Goal: Task Accomplishment & Management: Use online tool/utility

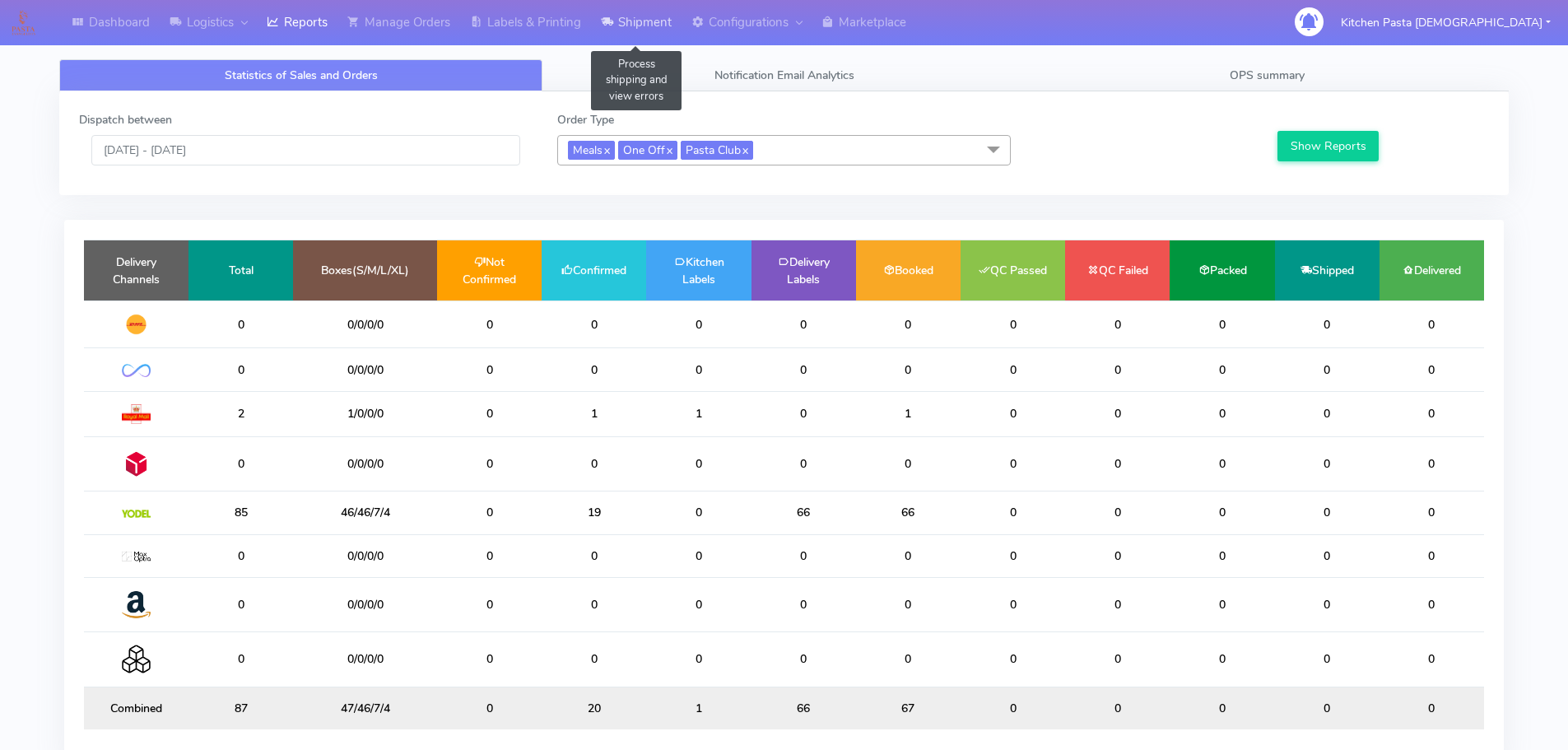
click at [618, 14] on link "Shipment" at bounding box center [636, 23] width 91 height 45
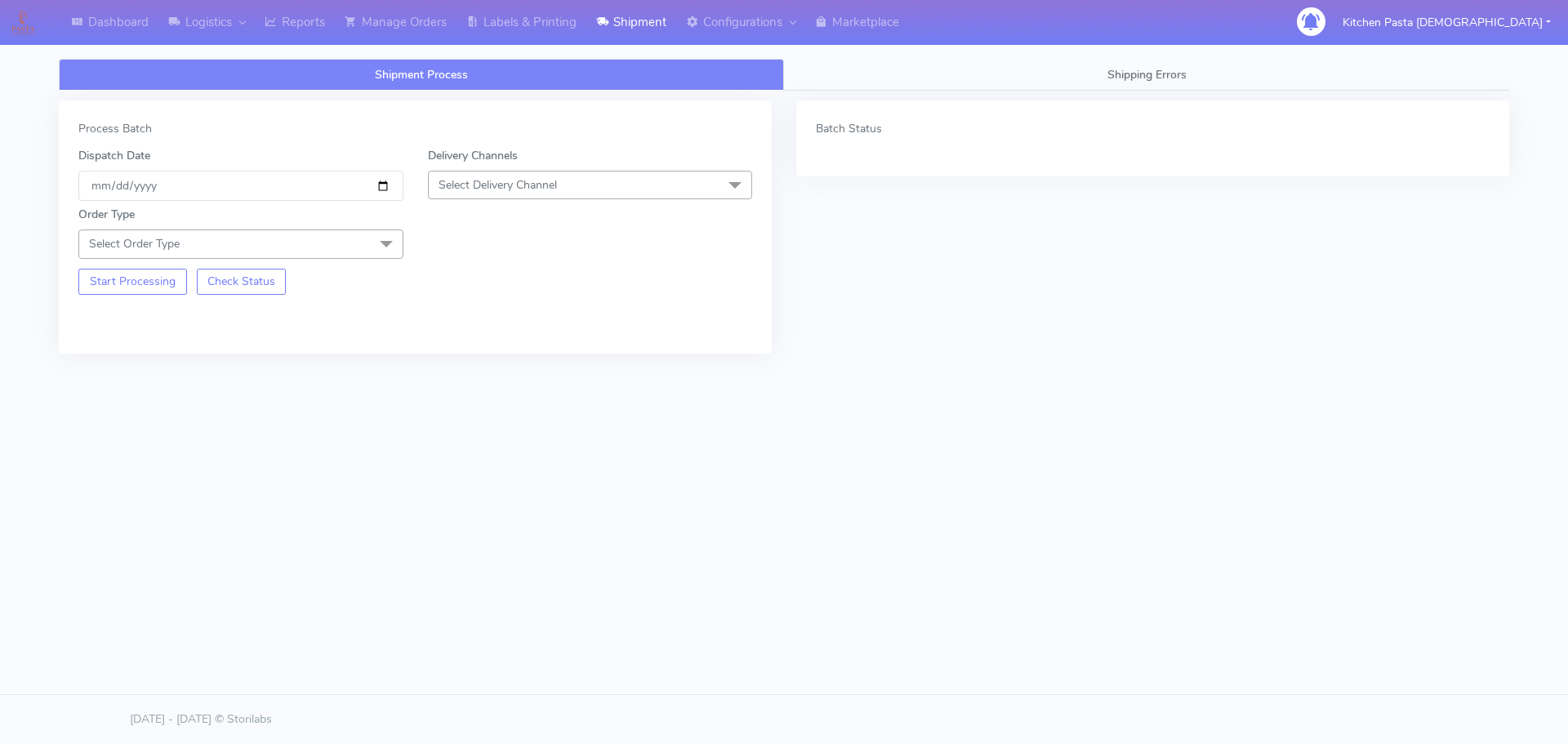
drag, startPoint x: 603, startPoint y: 179, endPoint x: 499, endPoint y: 268, distance: 136.9
click at [603, 179] on span "Select Delivery Channel" at bounding box center [590, 184] width 325 height 29
click at [460, 374] on div "Yodel" at bounding box center [590, 369] width 307 height 17
click at [339, 239] on span "Select Order Type" at bounding box center [241, 243] width 325 height 29
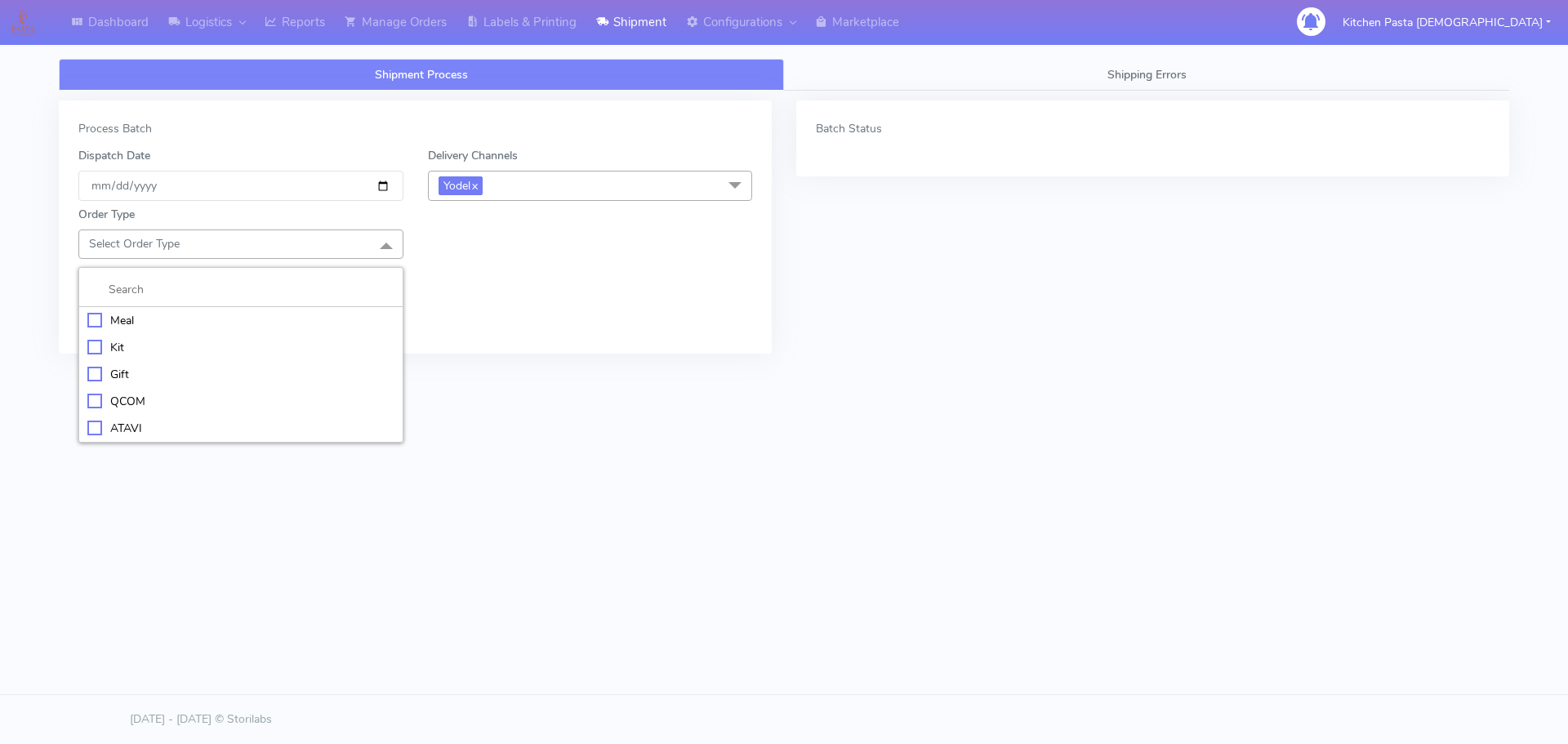
click at [216, 319] on div "Meal" at bounding box center [241, 320] width 307 height 17
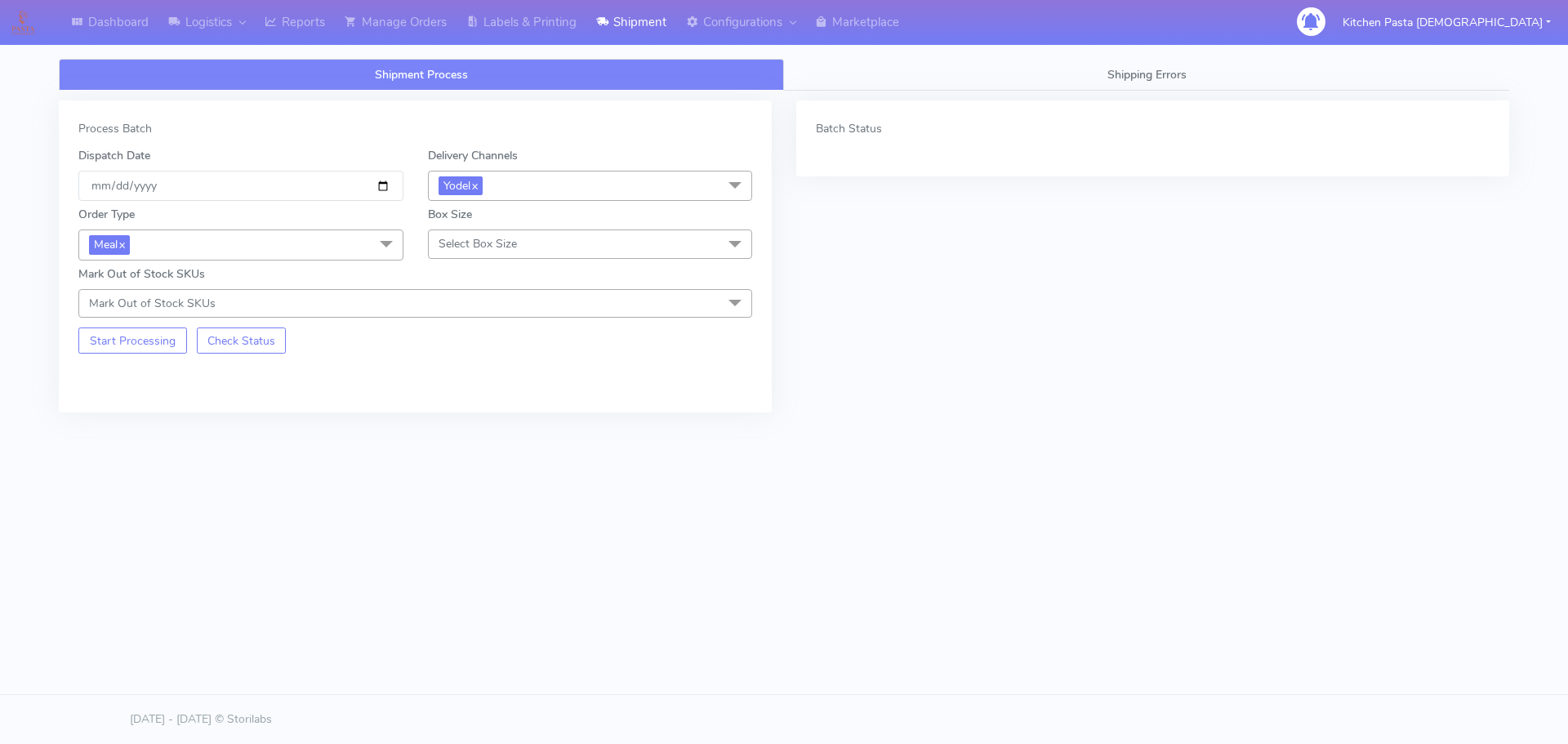
click at [479, 249] on span "Select Box Size" at bounding box center [477, 244] width 79 height 16
click at [515, 368] on div "Medium" at bounding box center [590, 374] width 307 height 17
click at [144, 345] on button "Start Processing" at bounding box center [132, 340] width 108 height 26
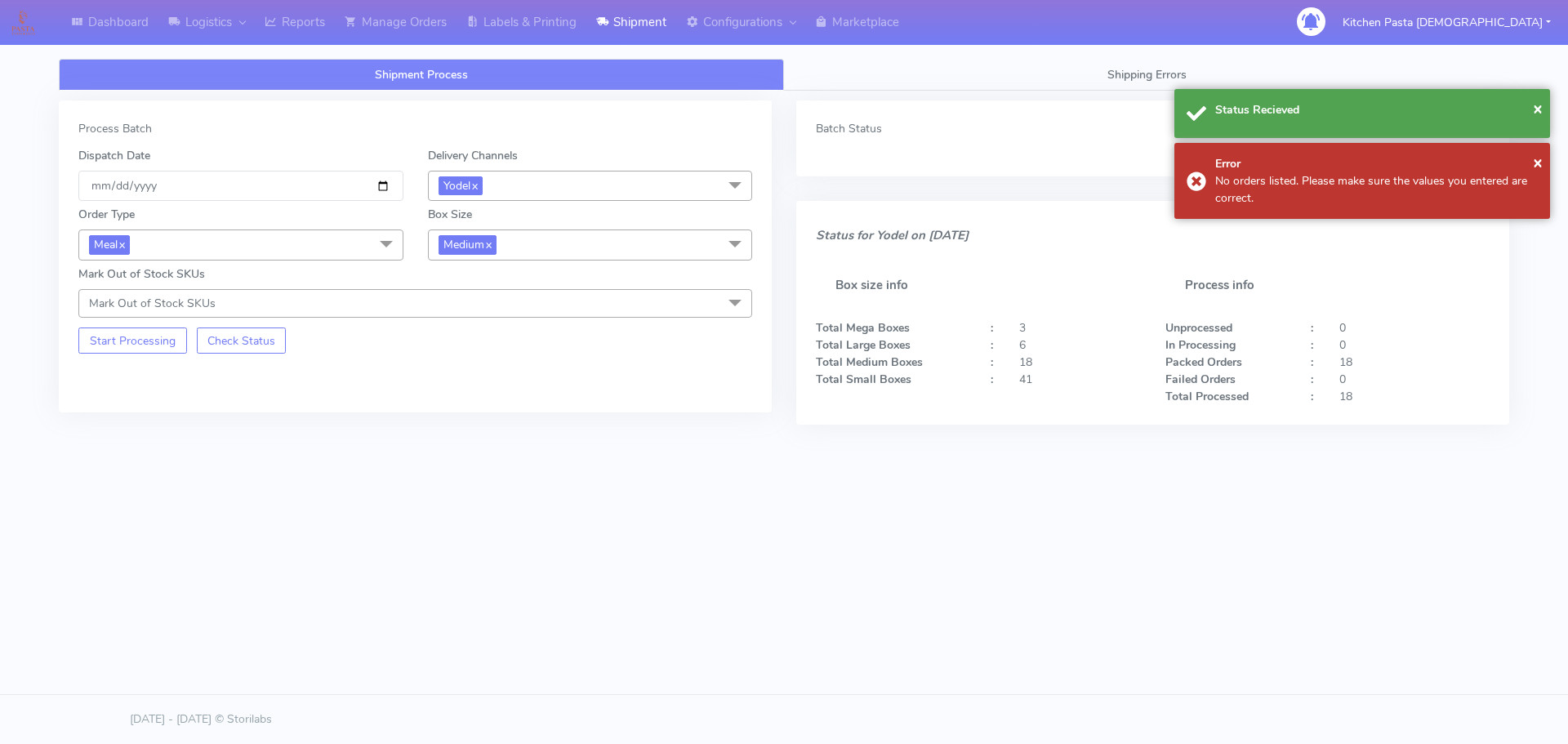
click at [523, 246] on span "Medium x" at bounding box center [590, 244] width 325 height 30
click at [466, 330] on div "Small" at bounding box center [590, 322] width 307 height 17
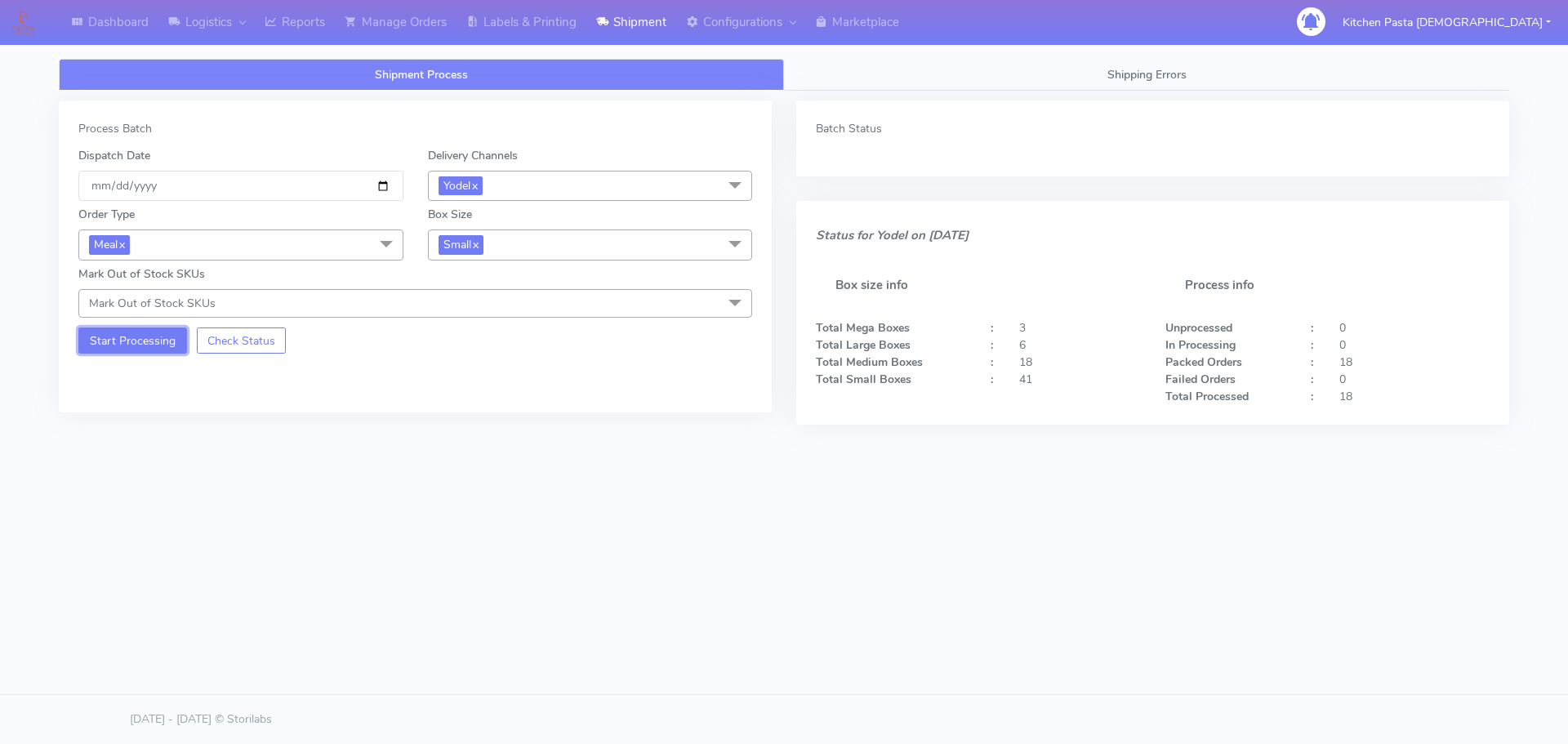
click at [146, 327] on button "Start Processing" at bounding box center [132, 340] width 108 height 26
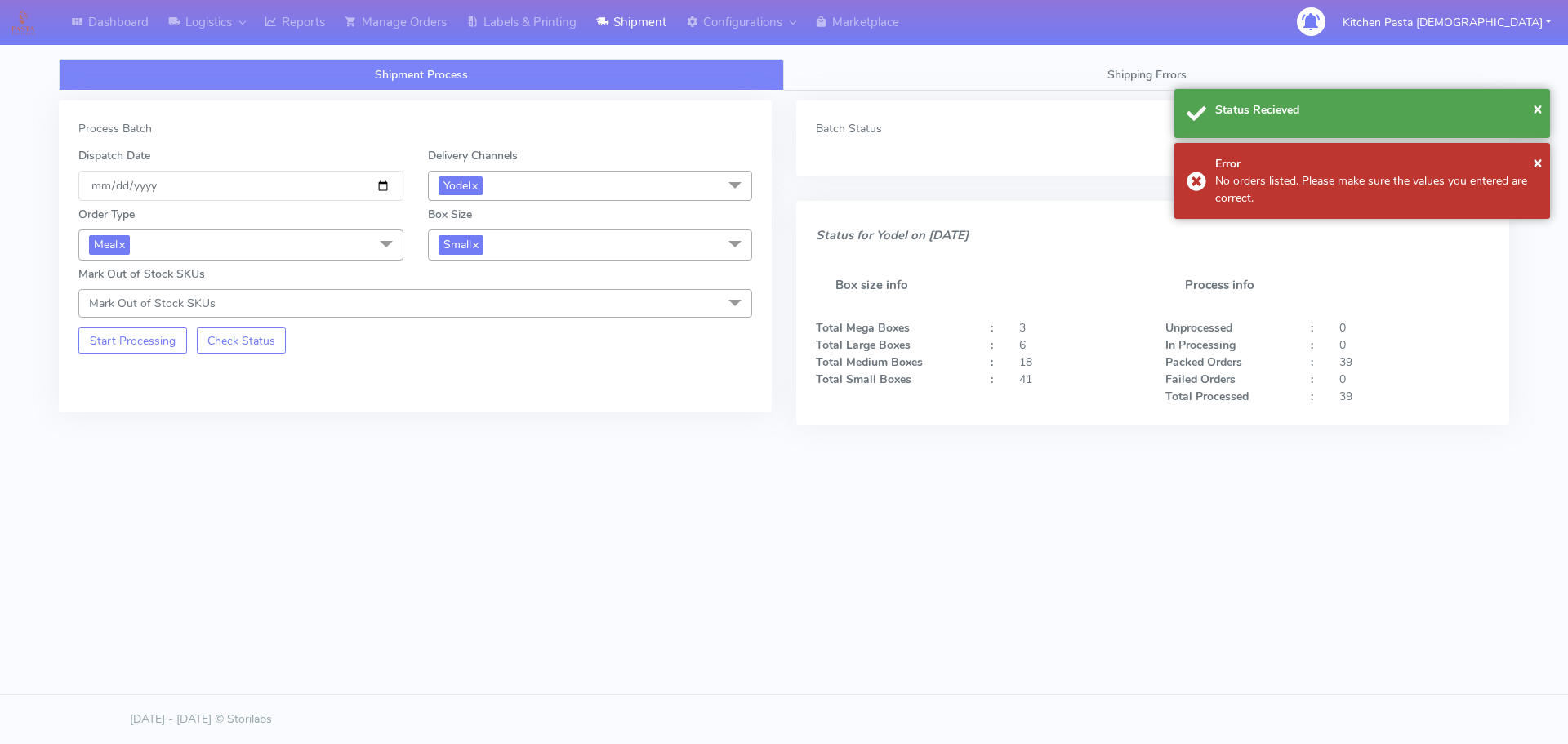
drag, startPoint x: 530, startPoint y: 245, endPoint x: 530, endPoint y: 285, distance: 40.0
click at [532, 244] on span "Small x" at bounding box center [590, 244] width 325 height 30
click at [494, 430] on div "Mega" at bounding box center [590, 430] width 307 height 17
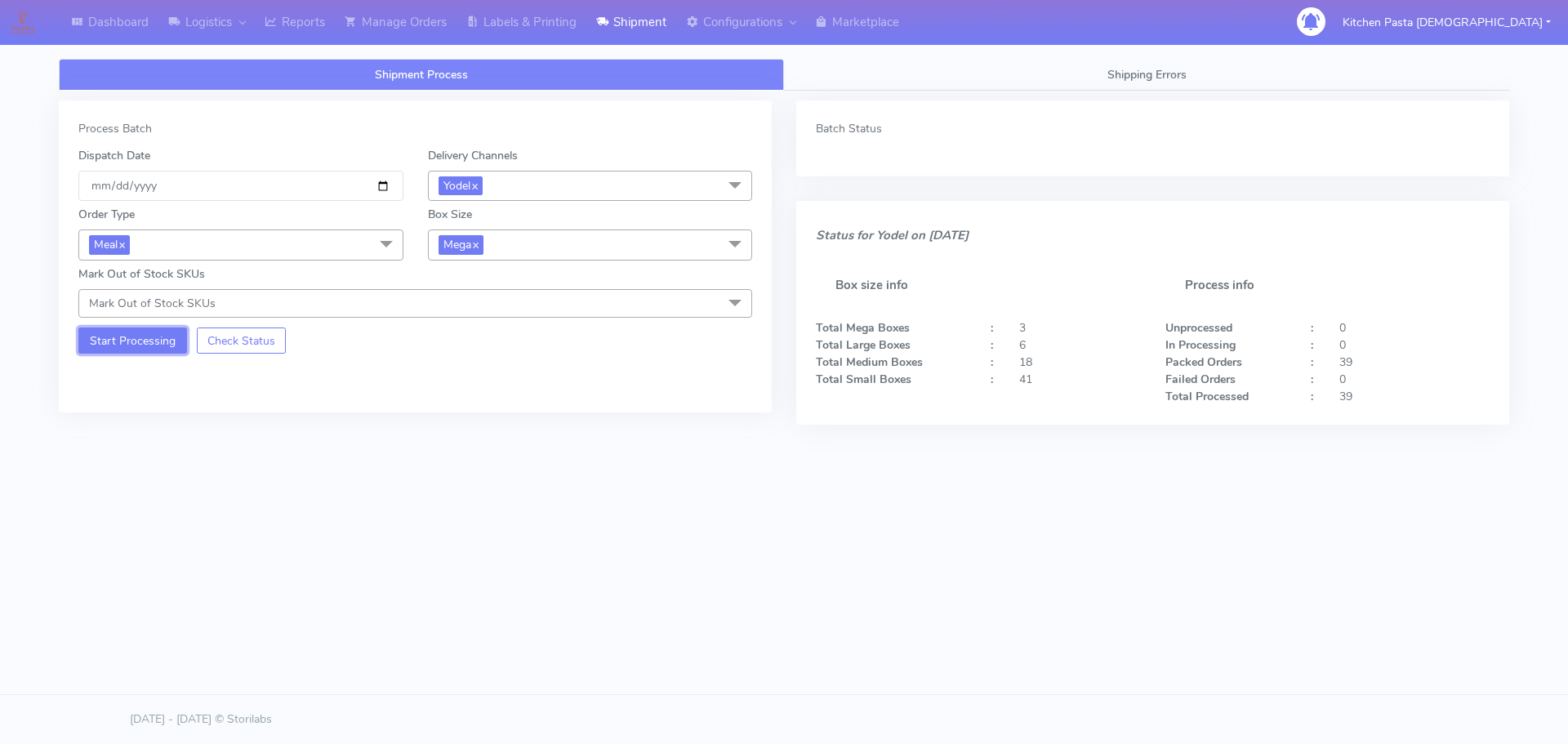
click at [152, 346] on button "Start Processing" at bounding box center [132, 340] width 108 height 26
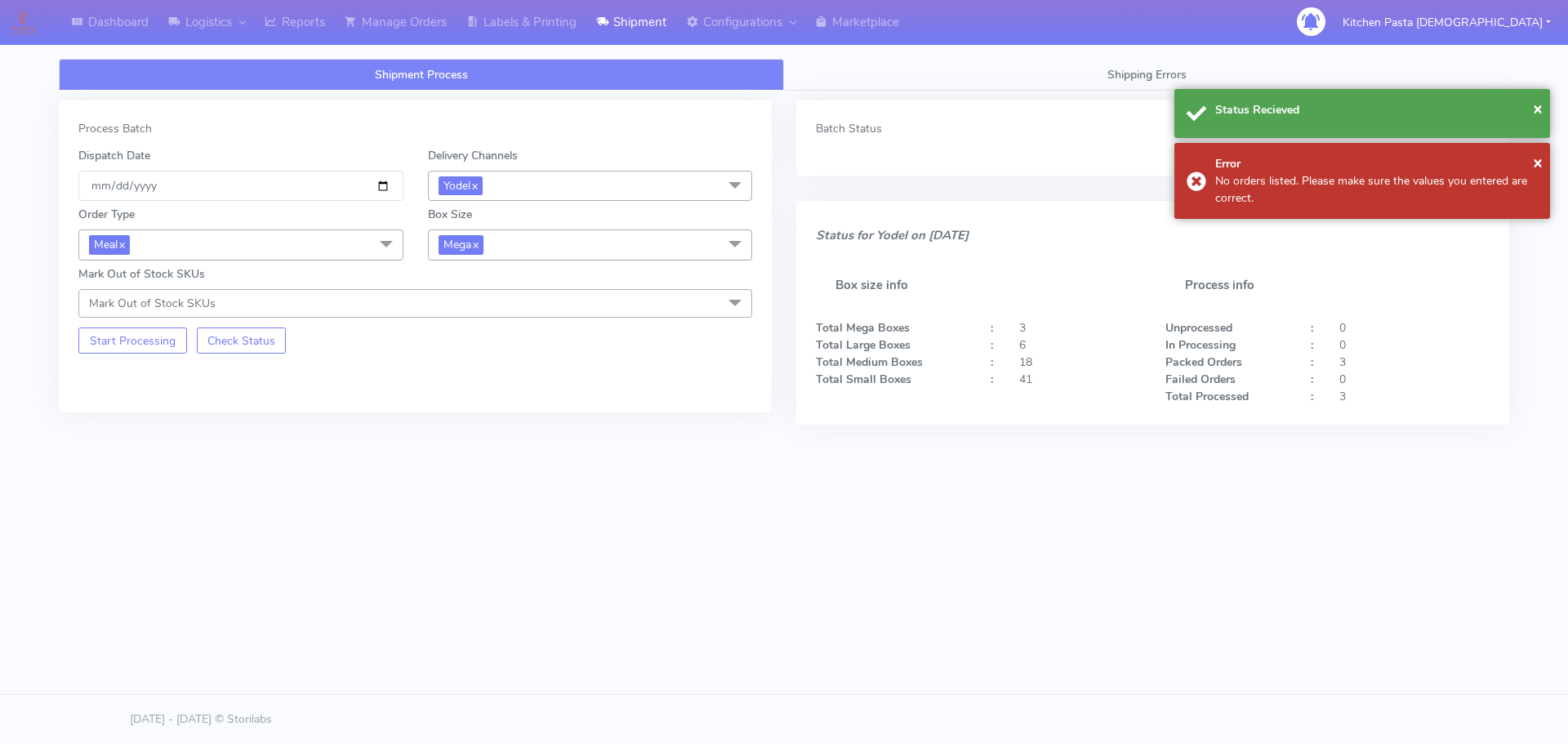
click at [532, 243] on span "Mega x" at bounding box center [590, 244] width 325 height 30
click at [484, 406] on div "Large" at bounding box center [590, 403] width 307 height 17
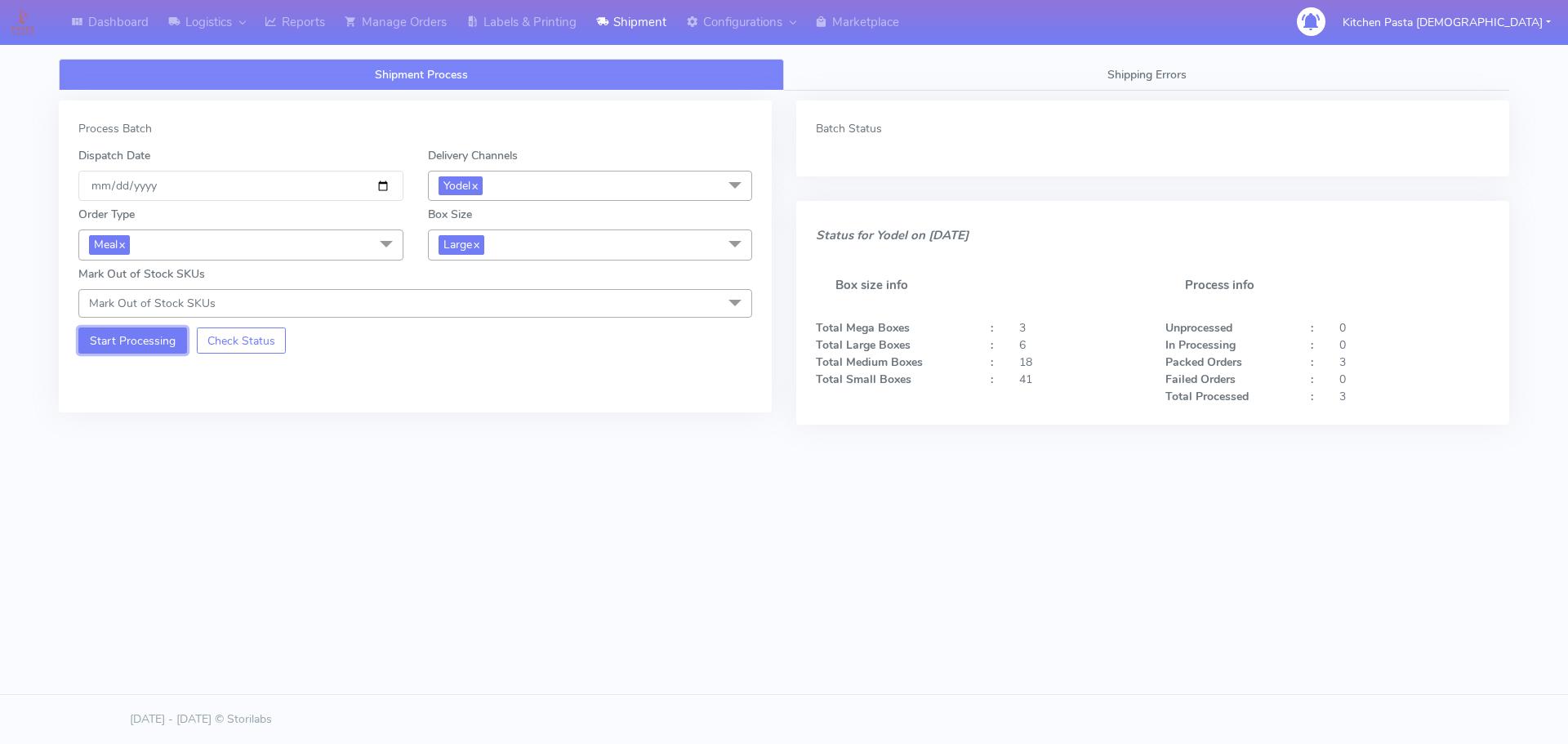
click at [169, 335] on button "Start Processing" at bounding box center [132, 340] width 108 height 26
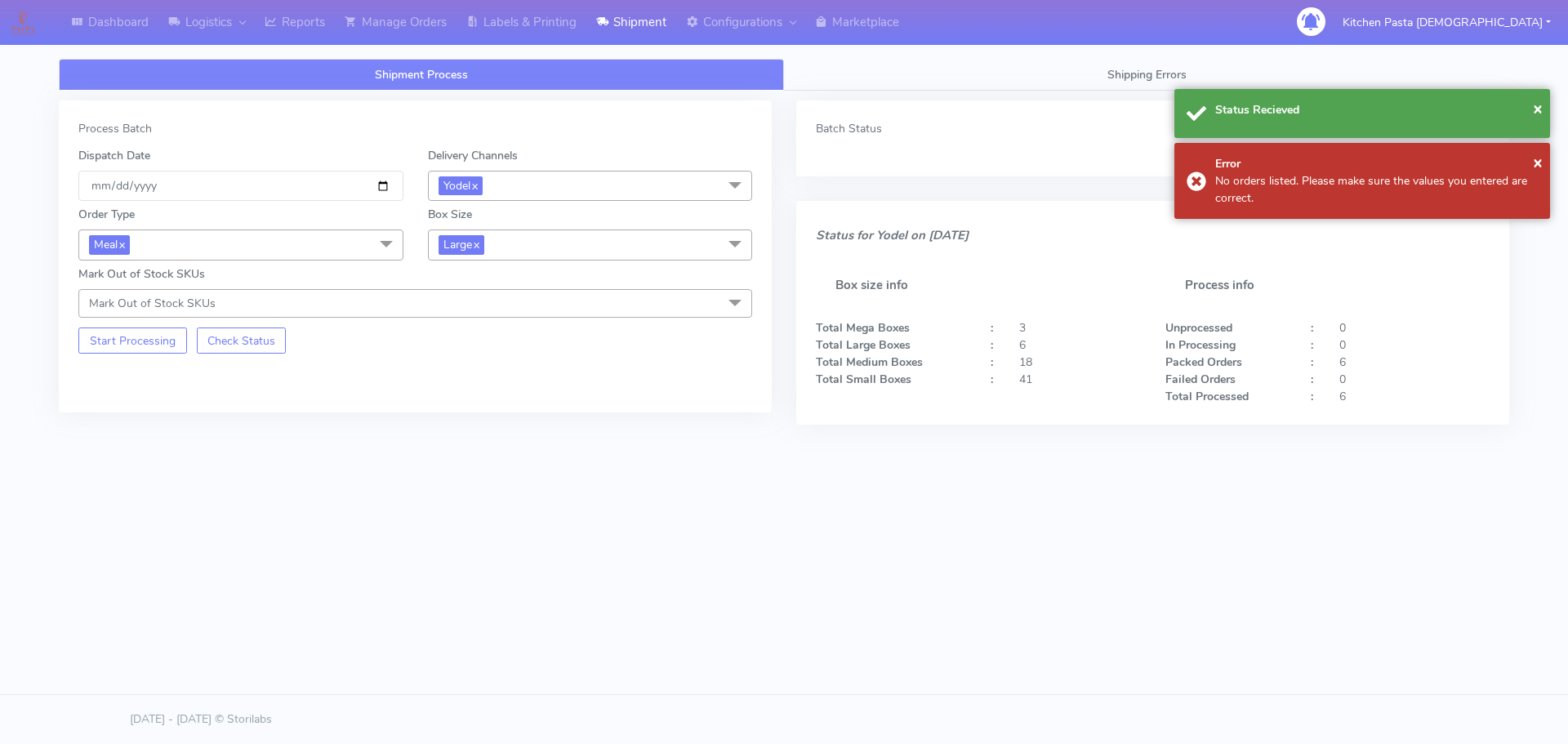
click at [514, 247] on span "Large x" at bounding box center [590, 244] width 325 height 30
click at [456, 381] on div "Medium" at bounding box center [590, 376] width 307 height 17
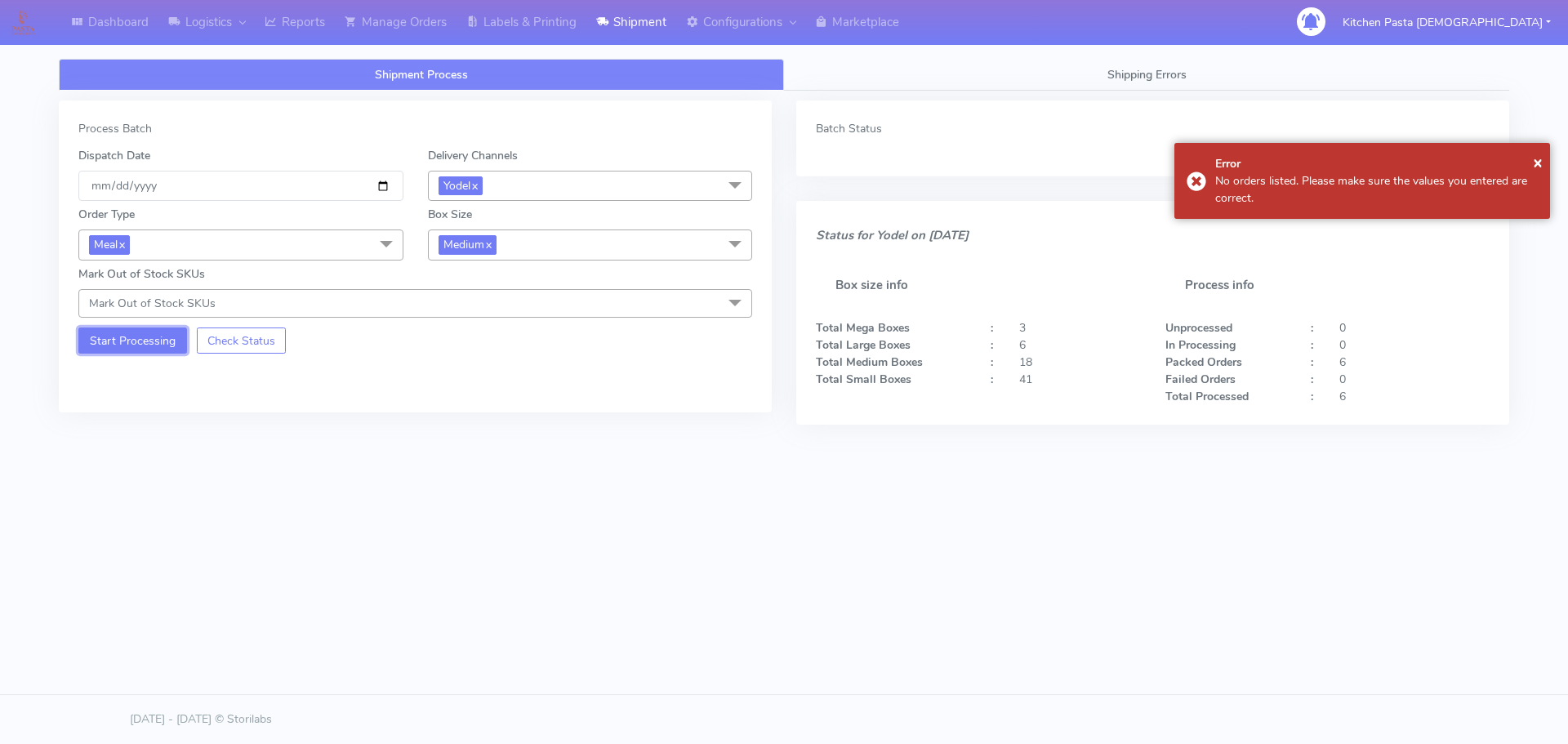
click at [146, 334] on button "Start Processing" at bounding box center [132, 340] width 108 height 26
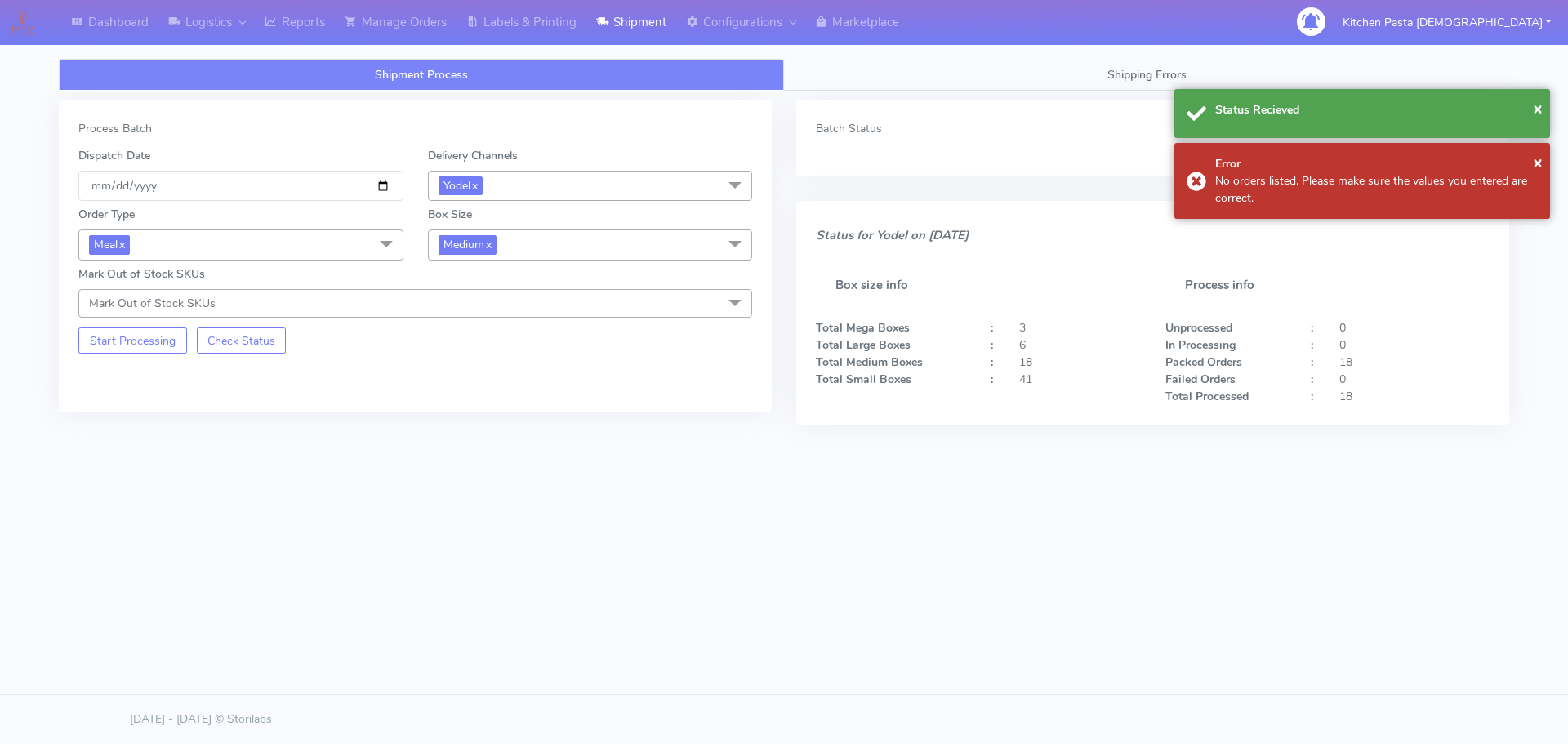
click at [576, 236] on span "Medium x" at bounding box center [590, 244] width 325 height 30
click at [461, 321] on div "Small" at bounding box center [590, 322] width 307 height 17
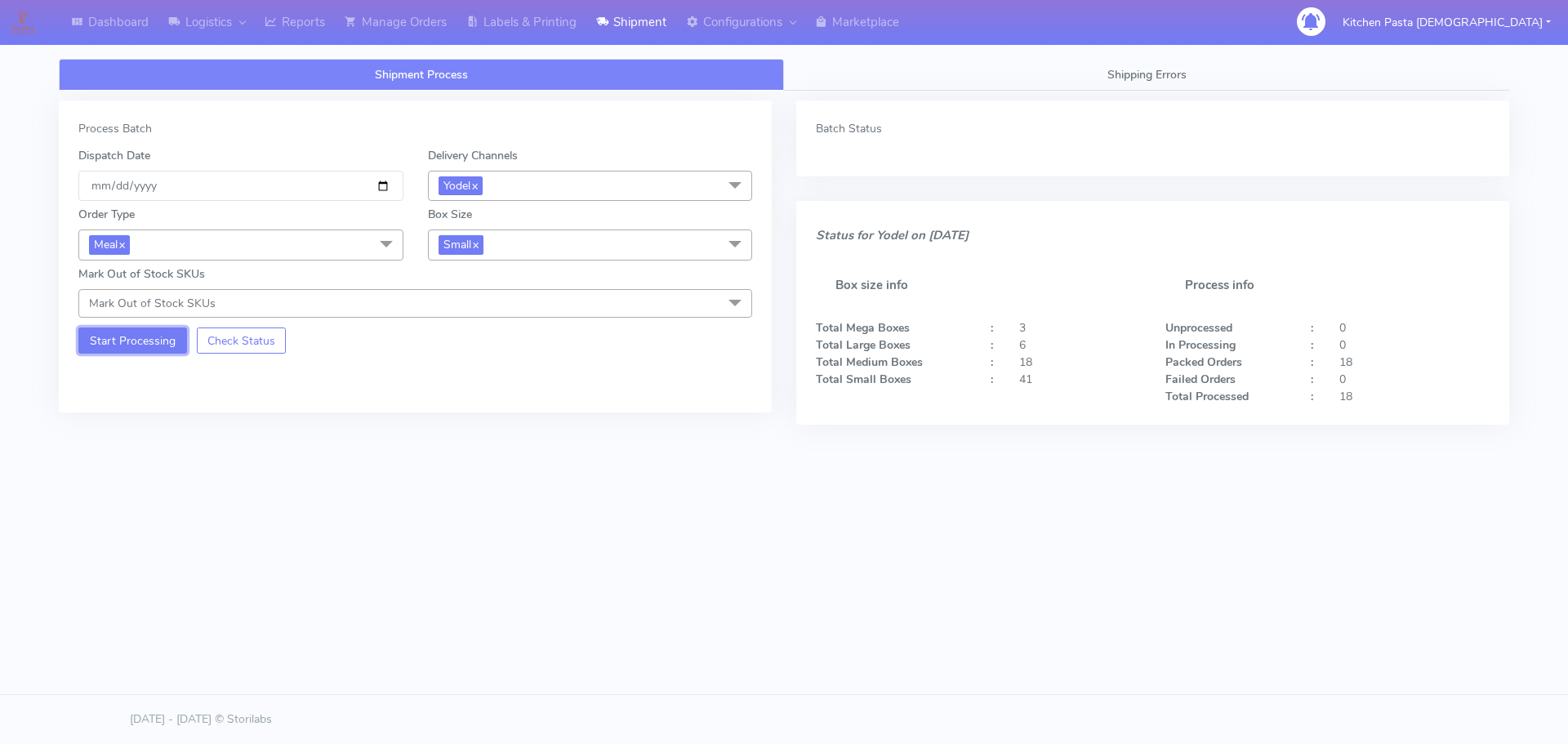
click at [144, 350] on button "Start Processing" at bounding box center [132, 340] width 108 height 26
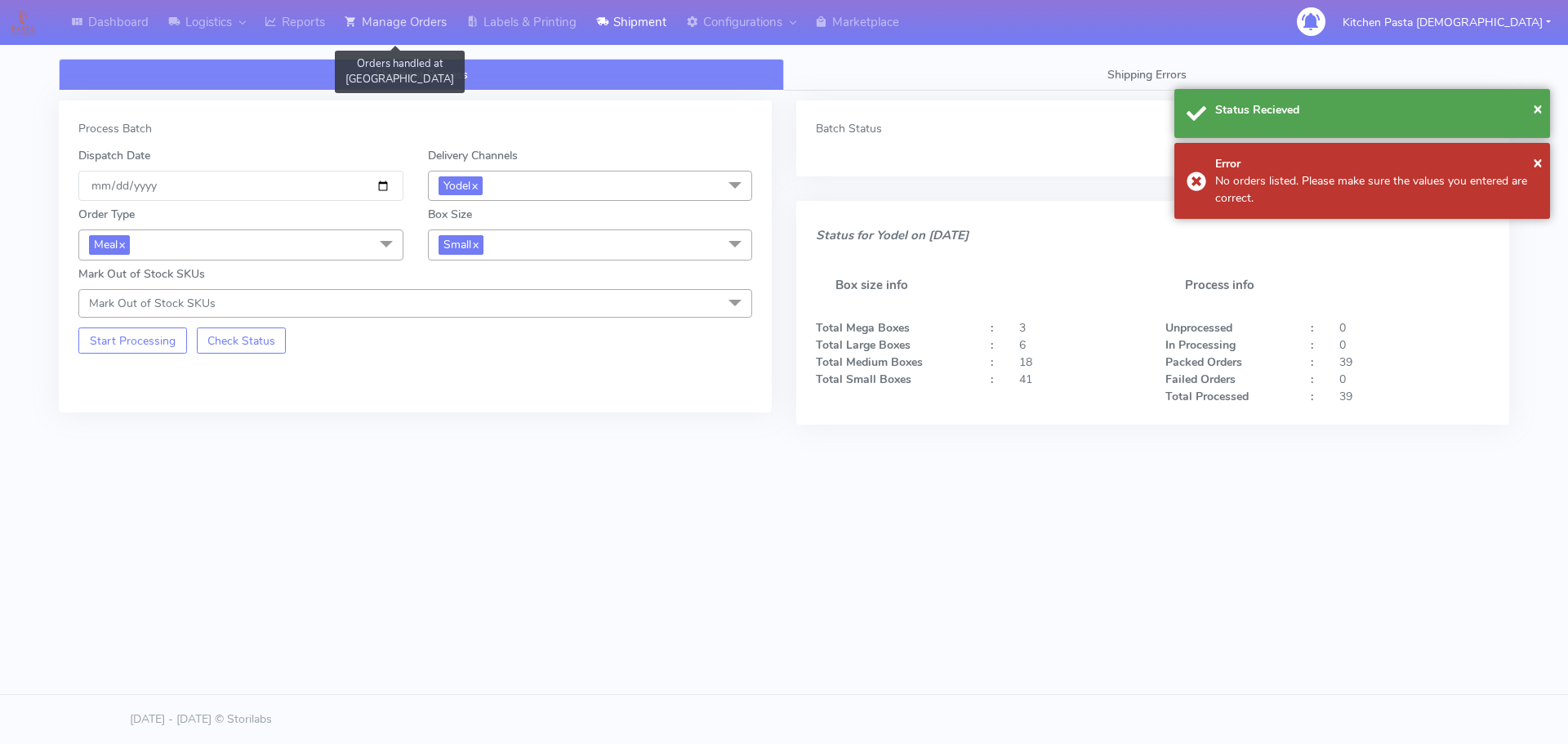
drag, startPoint x: 377, startPoint y: 25, endPoint x: 368, endPoint y: 24, distance: 9.1
click at [377, 25] on link "Manage Orders" at bounding box center [396, 23] width 122 height 45
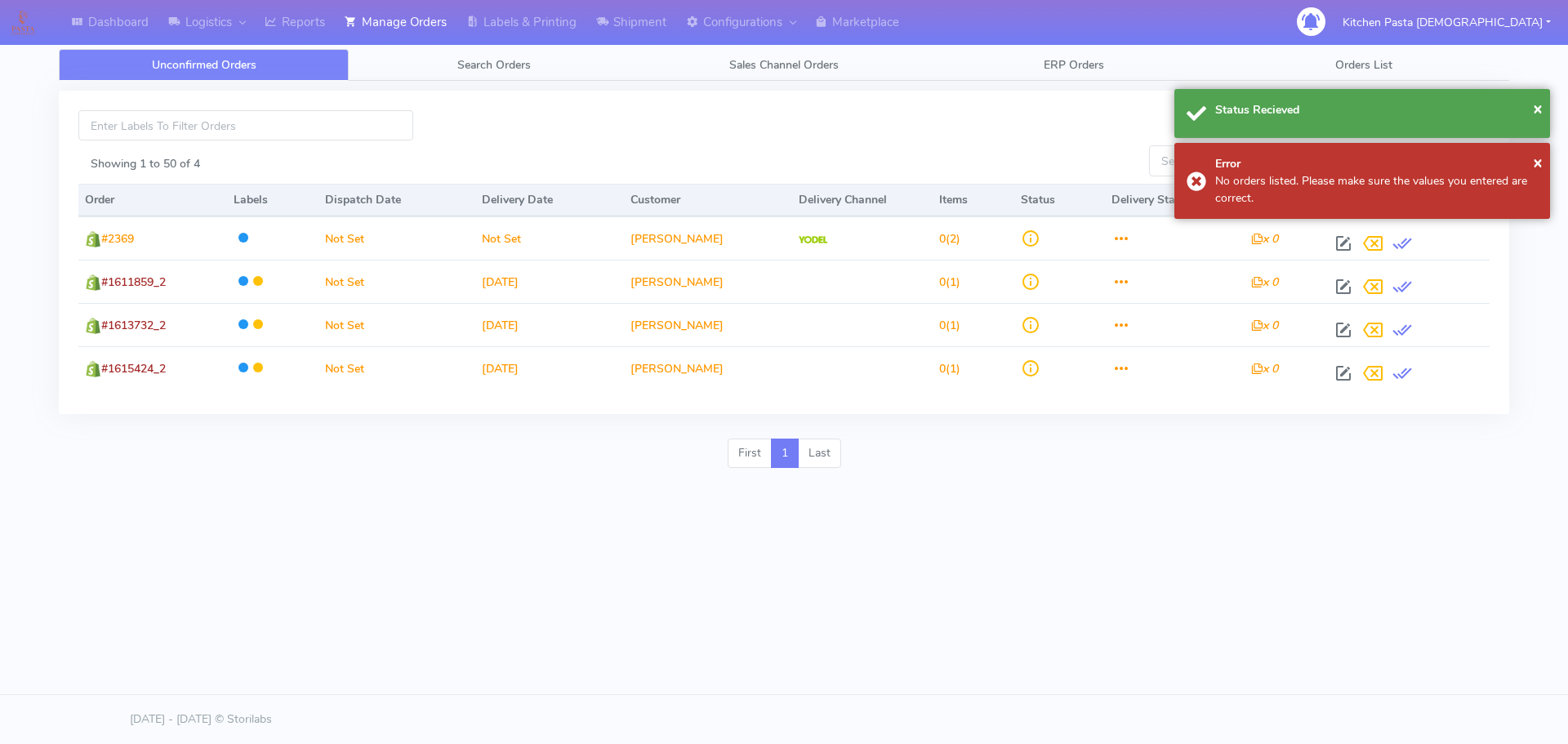
click at [260, 49] on link "Unconfirmed Orders" at bounding box center [203, 65] width 290 height 32
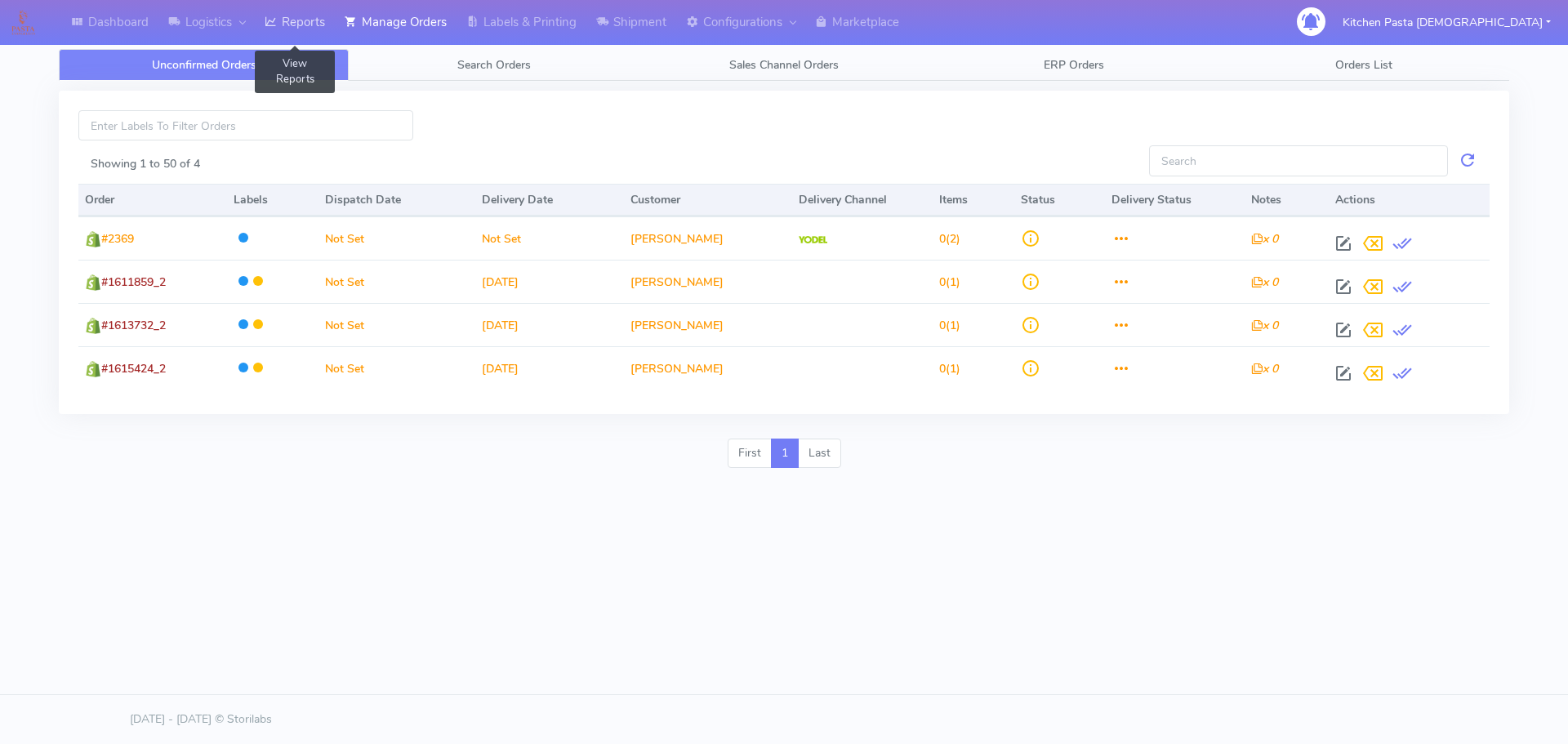
click at [321, 29] on link "Reports" at bounding box center [294, 23] width 80 height 45
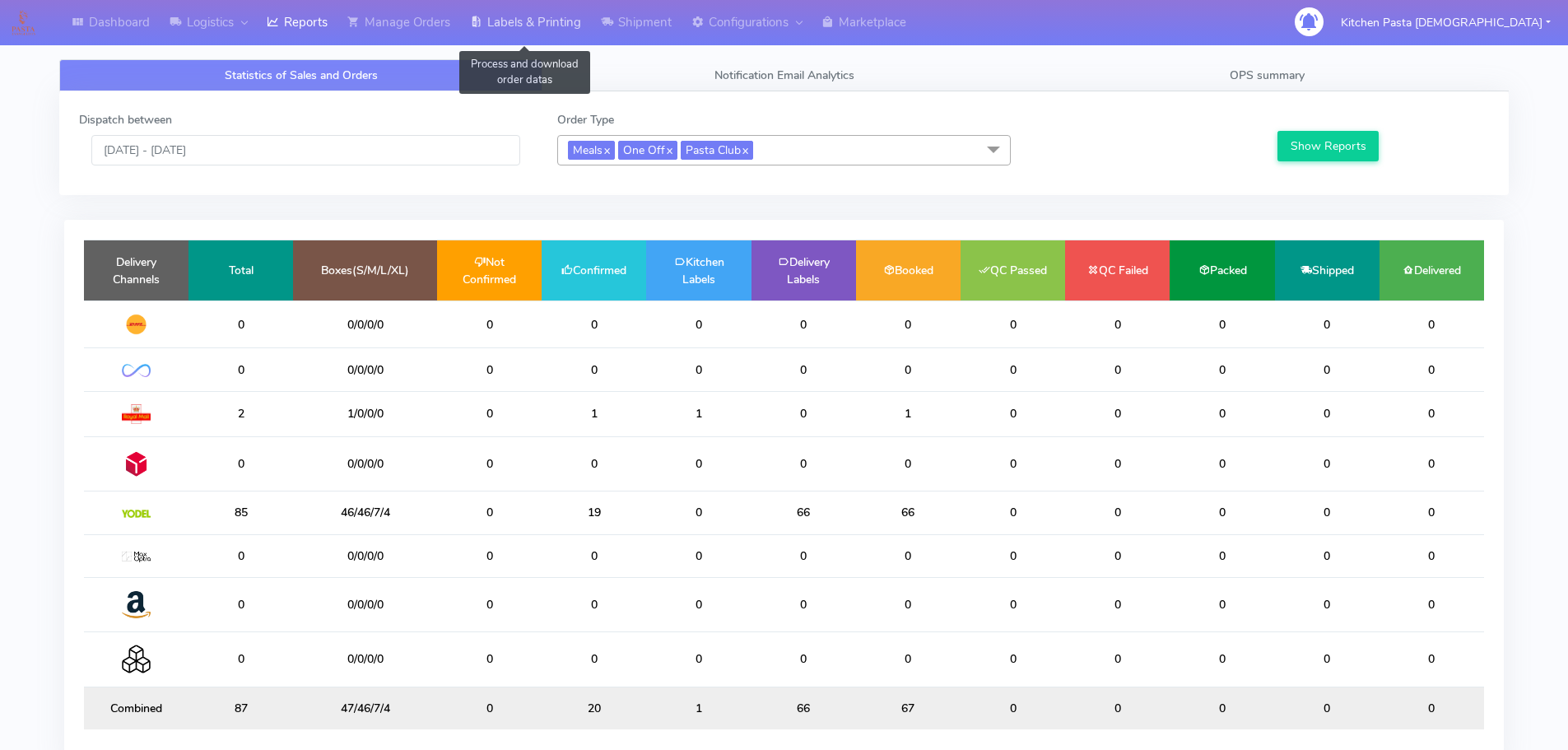
click at [514, 17] on link "Labels & Printing" at bounding box center [526, 23] width 131 height 45
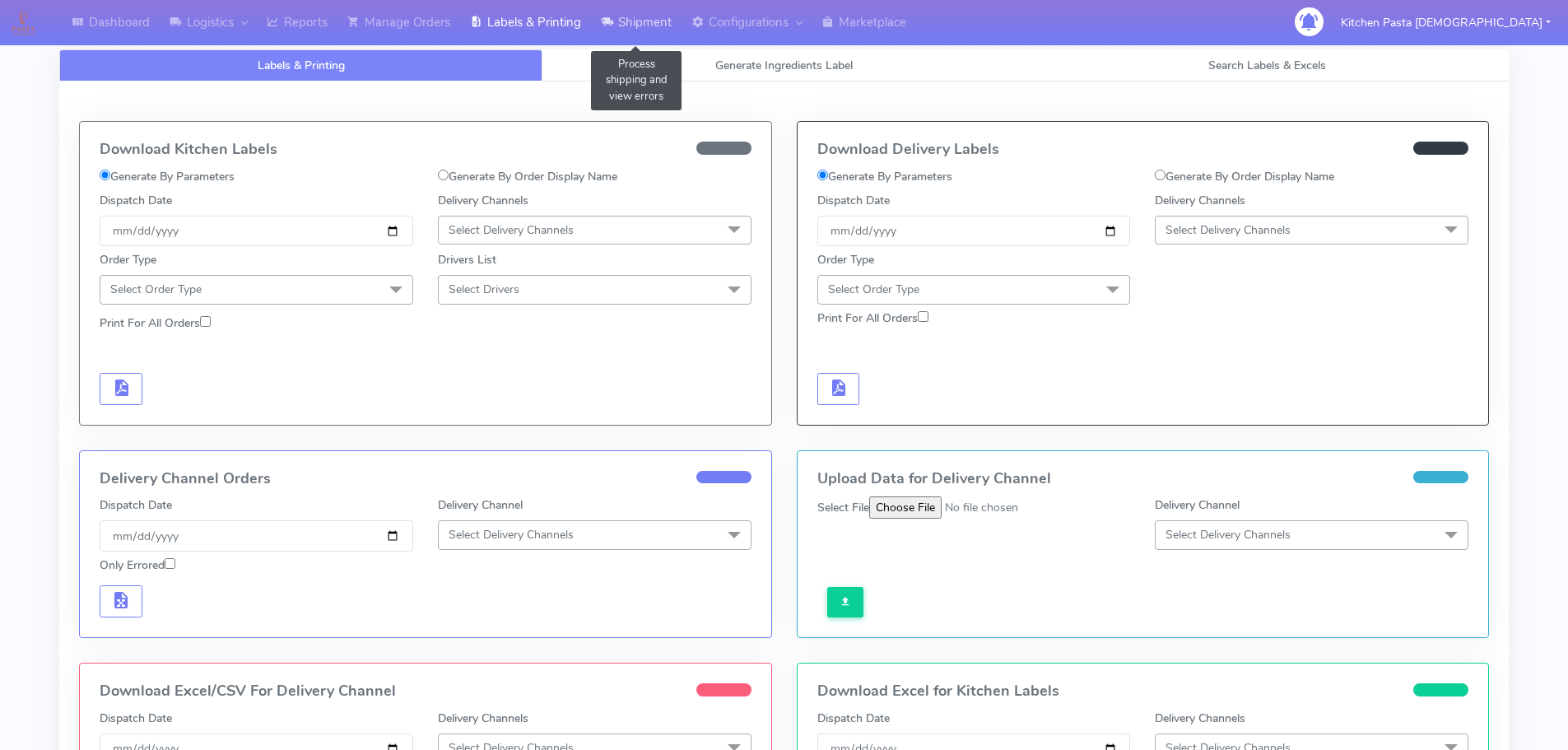
click at [649, 34] on link "Shipment" at bounding box center [636, 23] width 91 height 45
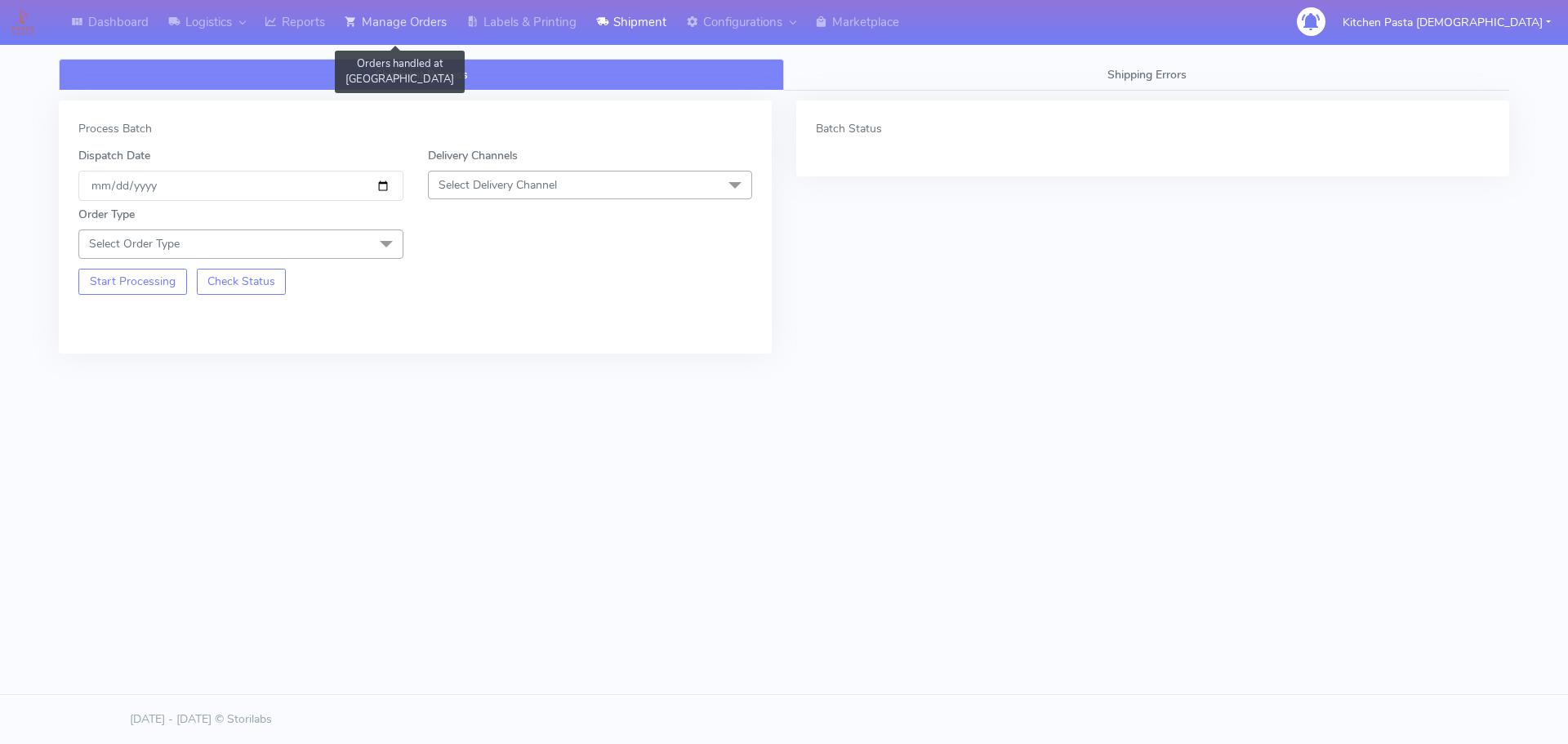
click at [395, 23] on link "Manage Orders" at bounding box center [396, 23] width 122 height 45
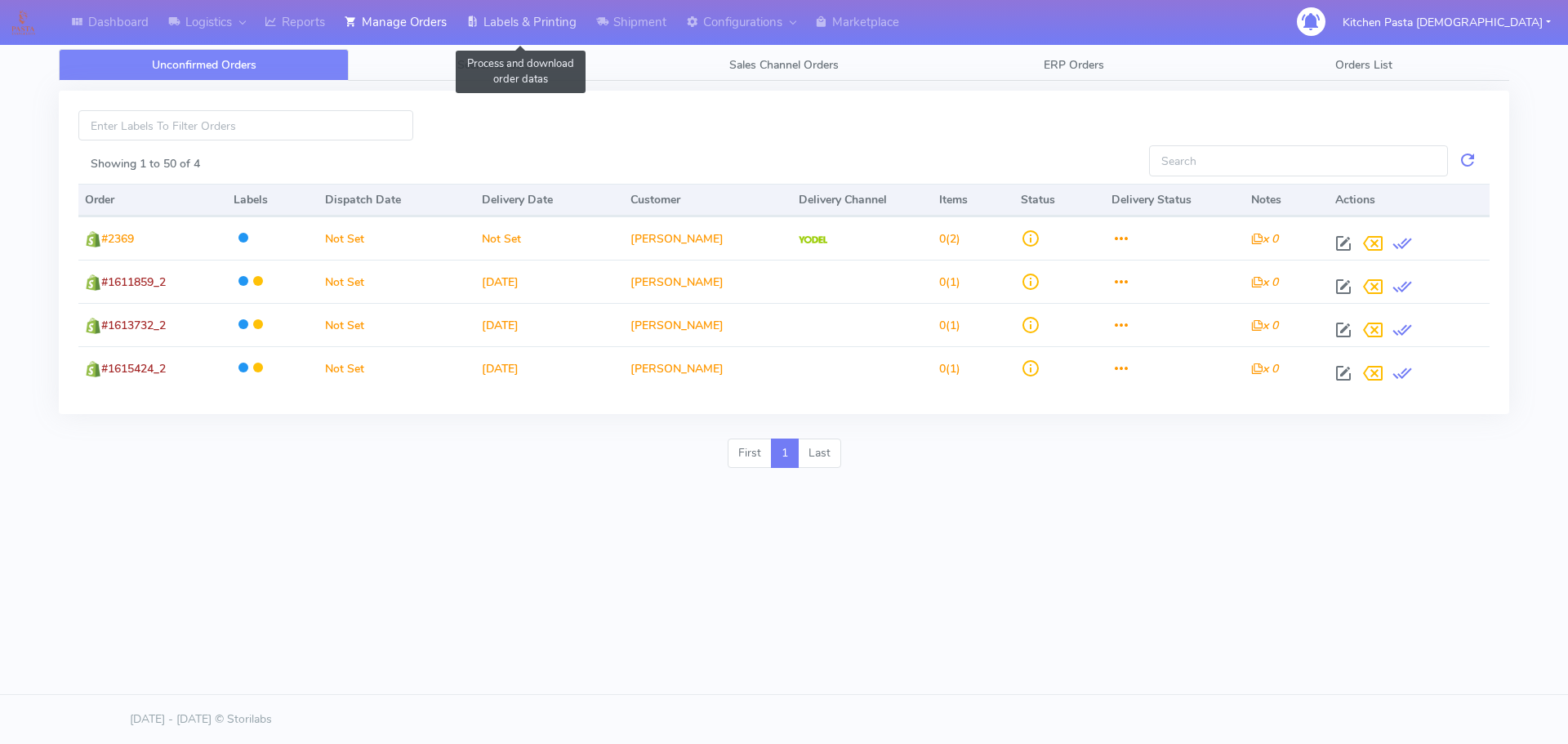
click at [563, 16] on link "Labels & Printing" at bounding box center [521, 23] width 130 height 45
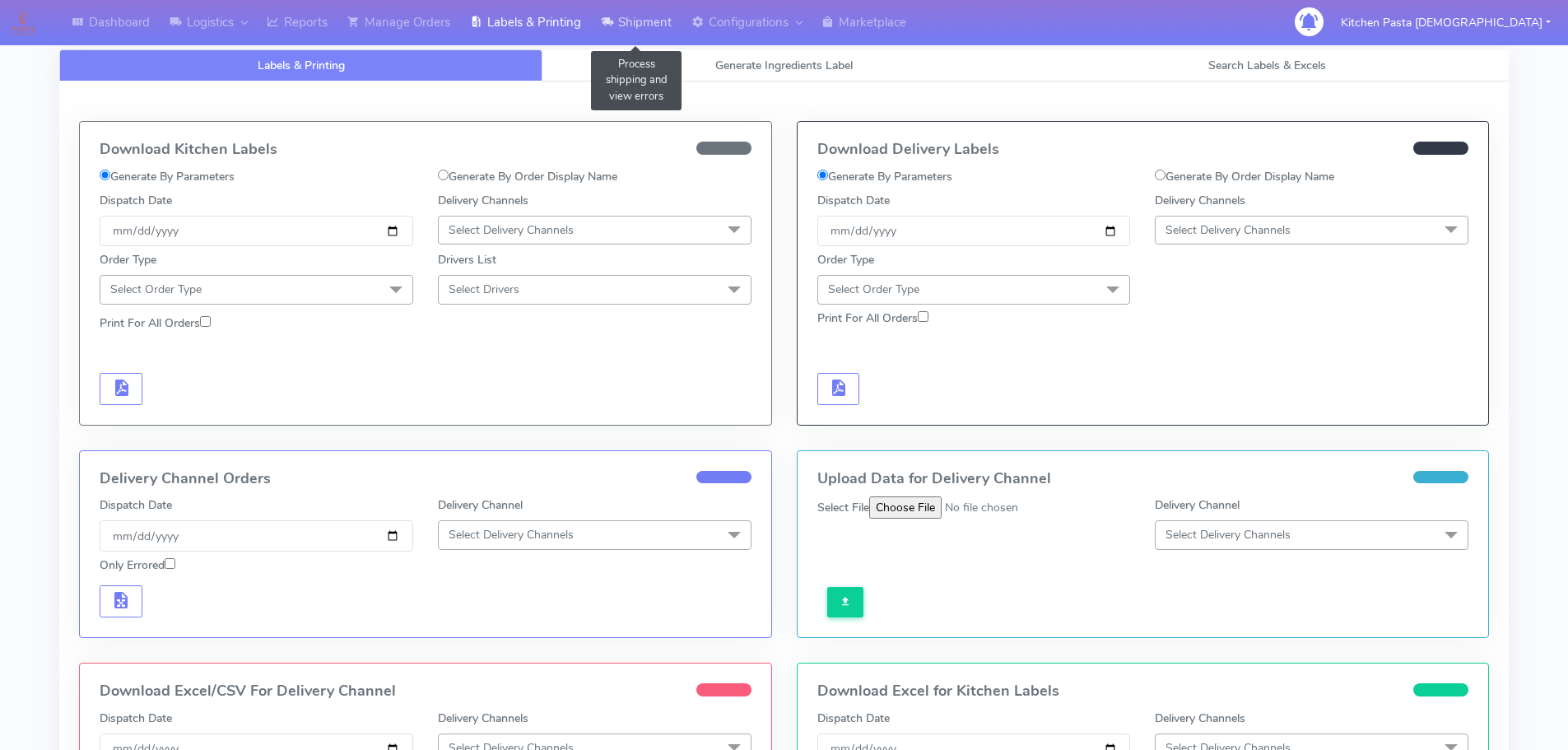
click at [645, 13] on link "Shipment" at bounding box center [636, 23] width 91 height 45
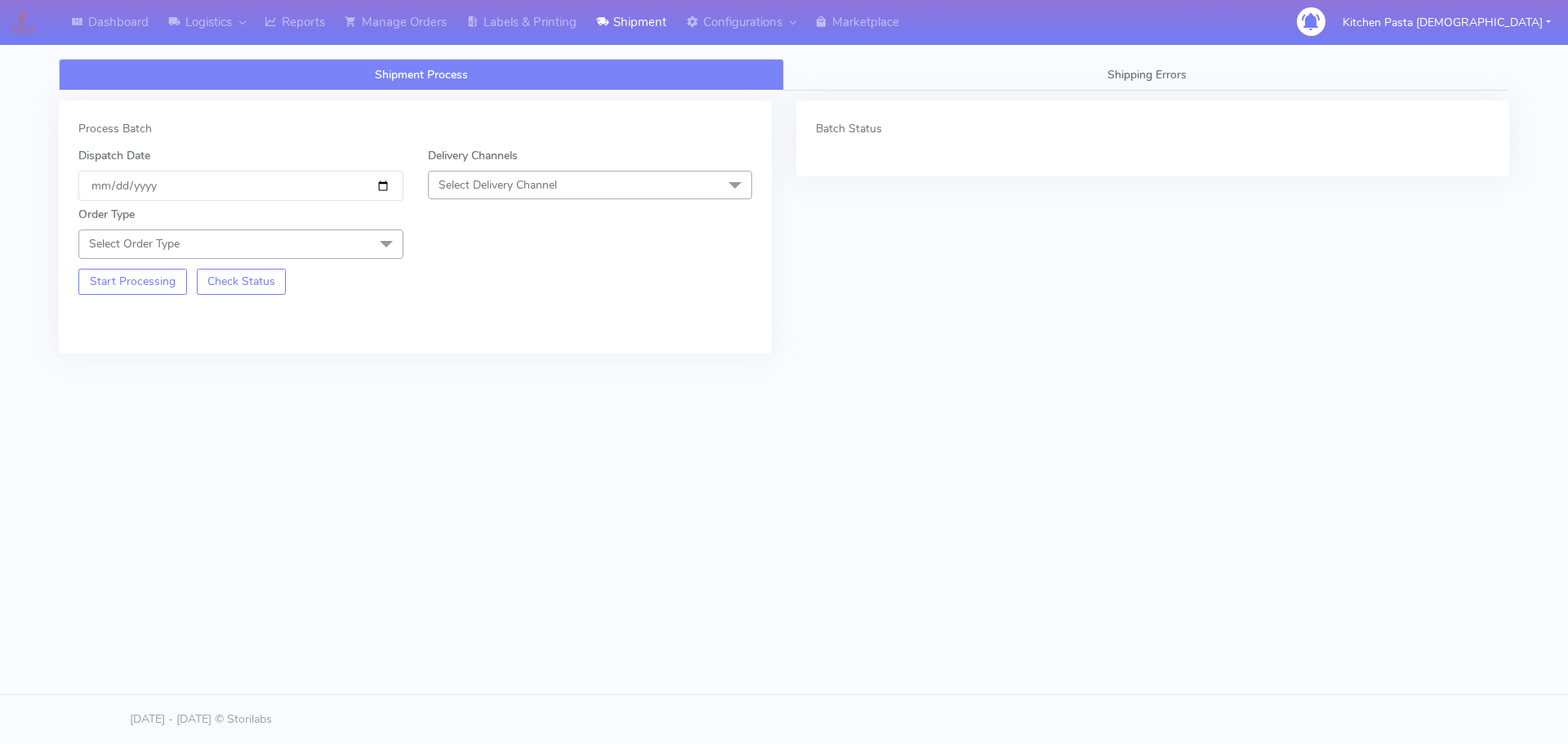
click at [606, 167] on div "Delivery Channels Select Delivery Channel DHL OnFleet Royal Mail DPD Yodel MaxO…" at bounding box center [590, 174] width 350 height 54
click at [591, 183] on span "Select Delivery Channel" at bounding box center [590, 184] width 325 height 29
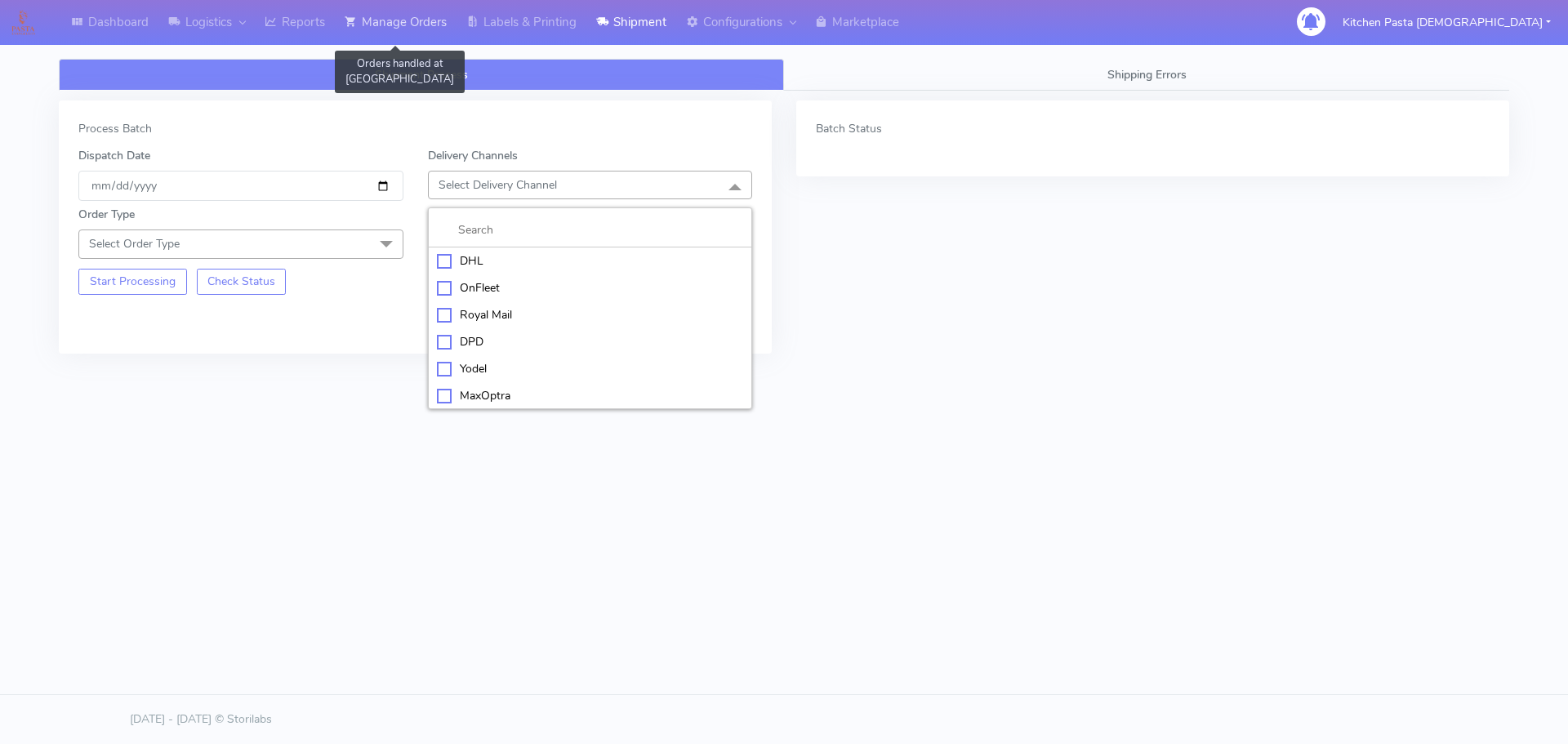
click at [379, 16] on link "Manage Orders" at bounding box center [396, 23] width 122 height 45
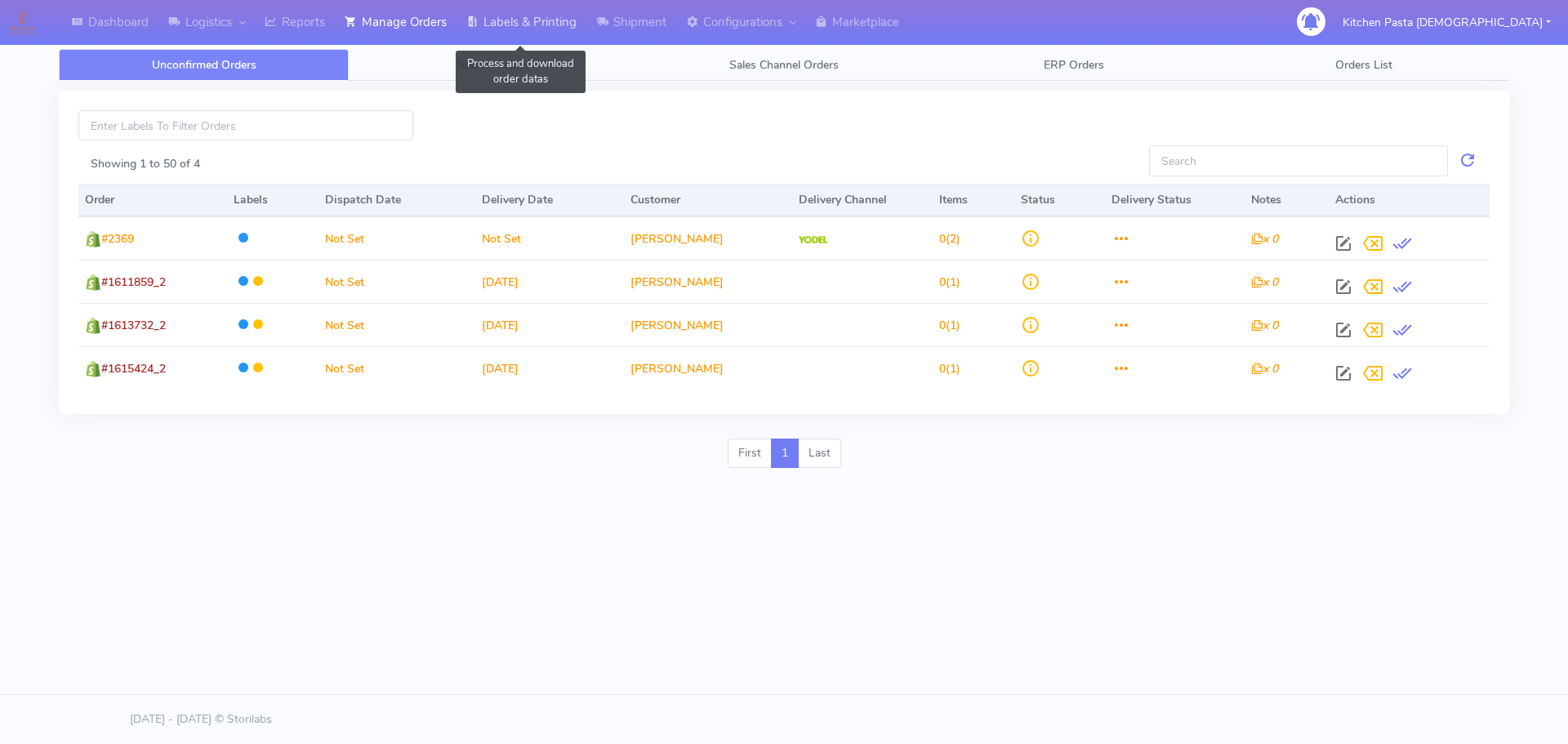
click at [519, 25] on link "Labels & Printing" at bounding box center [521, 23] width 130 height 45
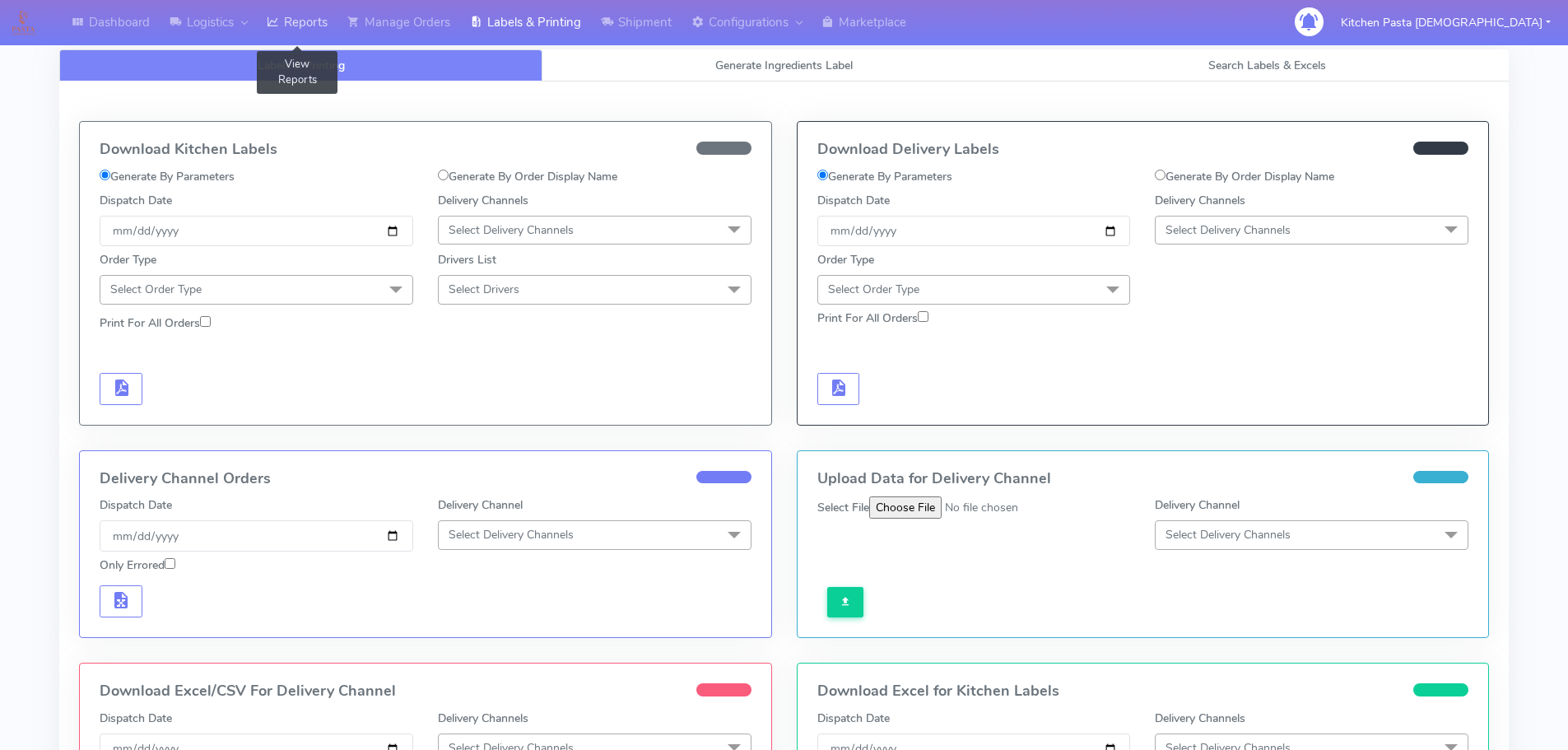
click at [332, 36] on link "Reports" at bounding box center [297, 23] width 80 height 45
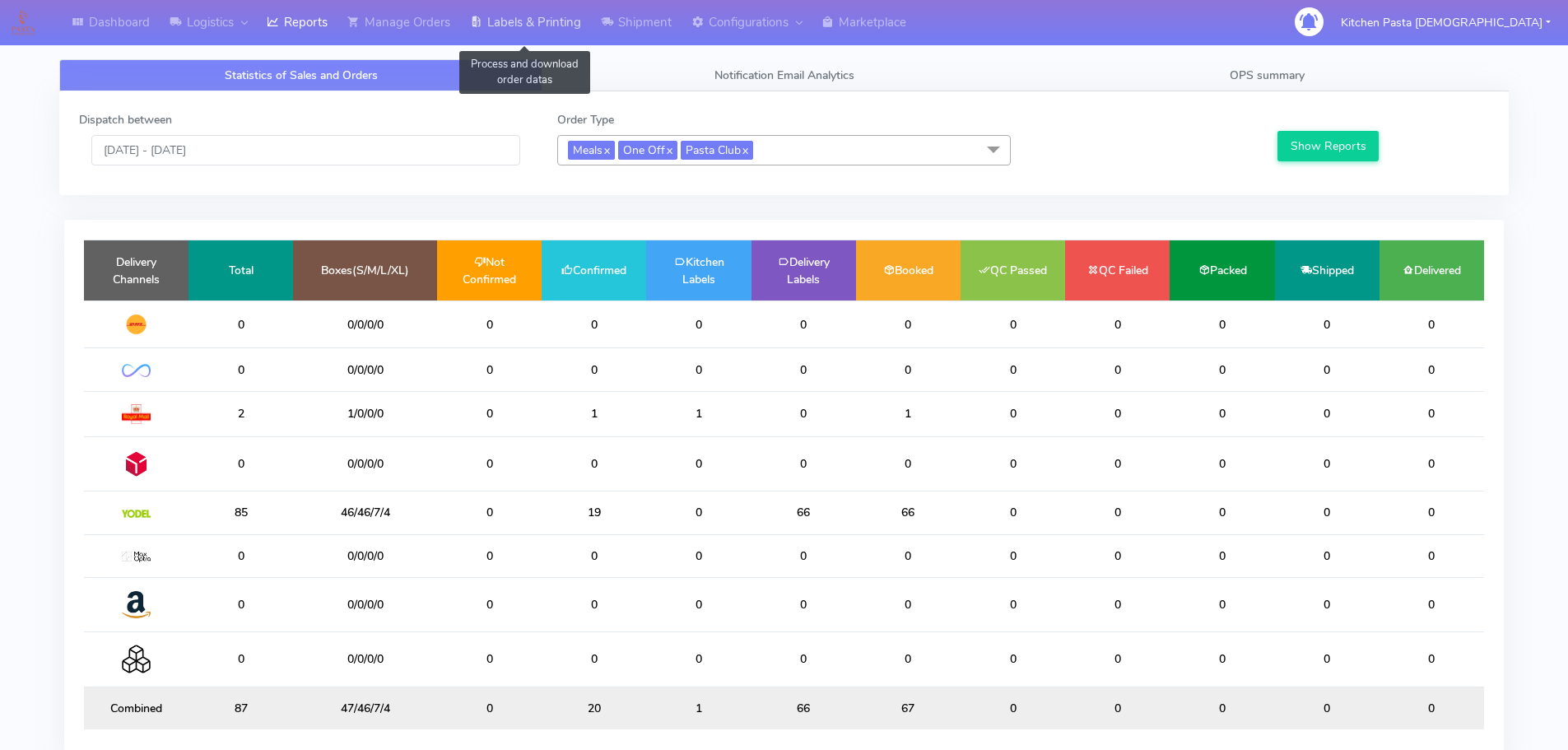
click at [482, 24] on icon at bounding box center [476, 22] width 12 height 17
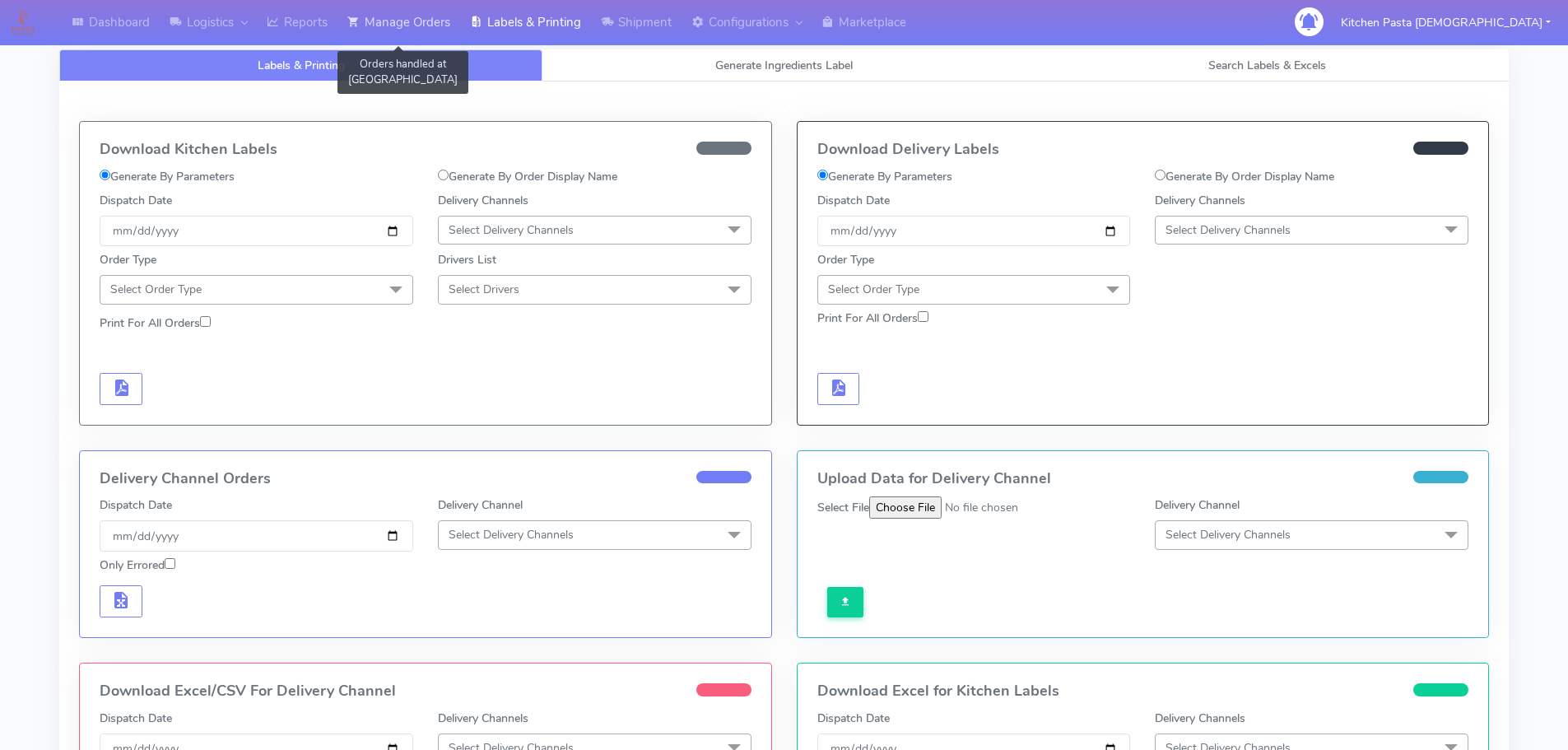
click at [397, 3] on link "Manage Orders" at bounding box center [399, 23] width 123 height 45
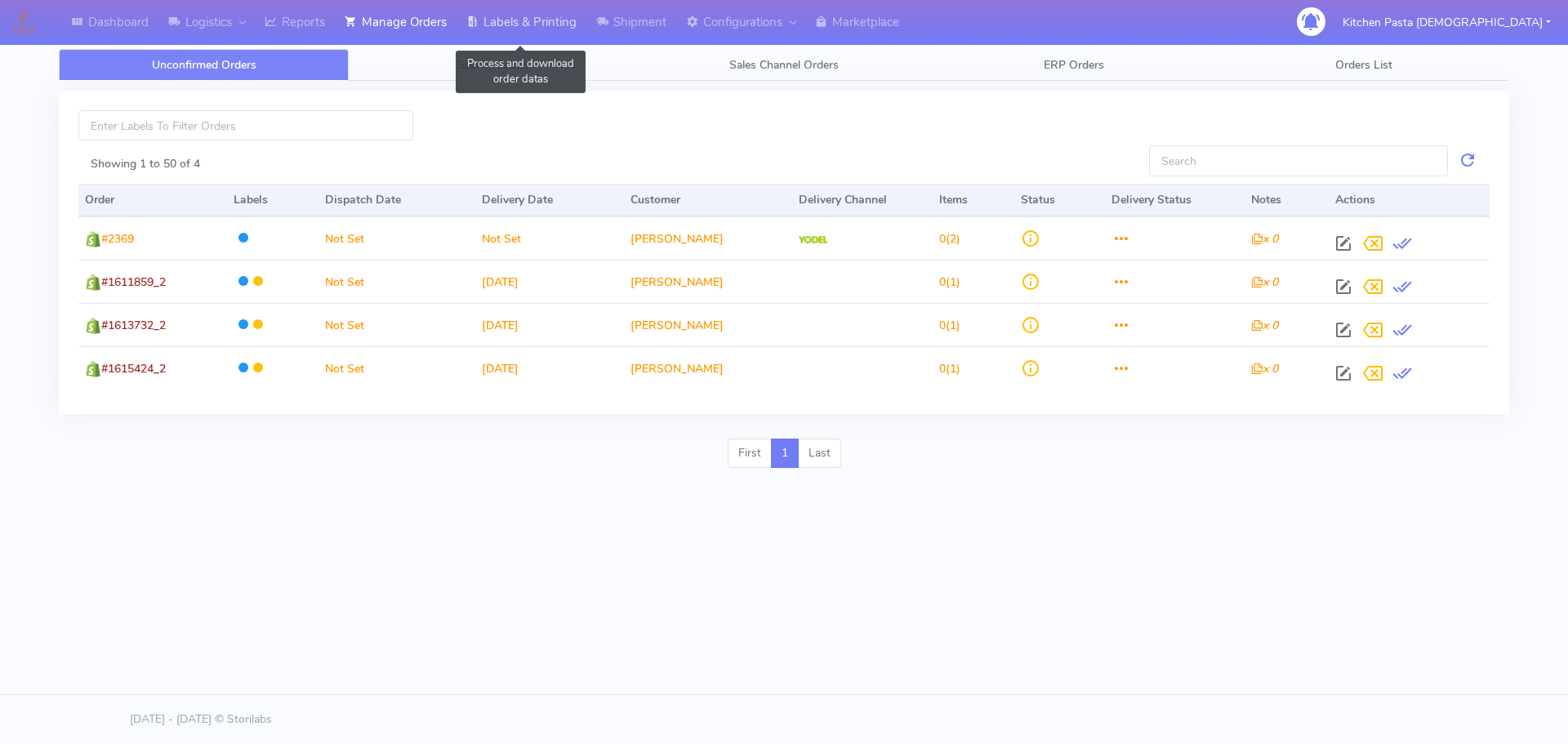
click at [521, 21] on link "Labels & Printing" at bounding box center [521, 23] width 130 height 45
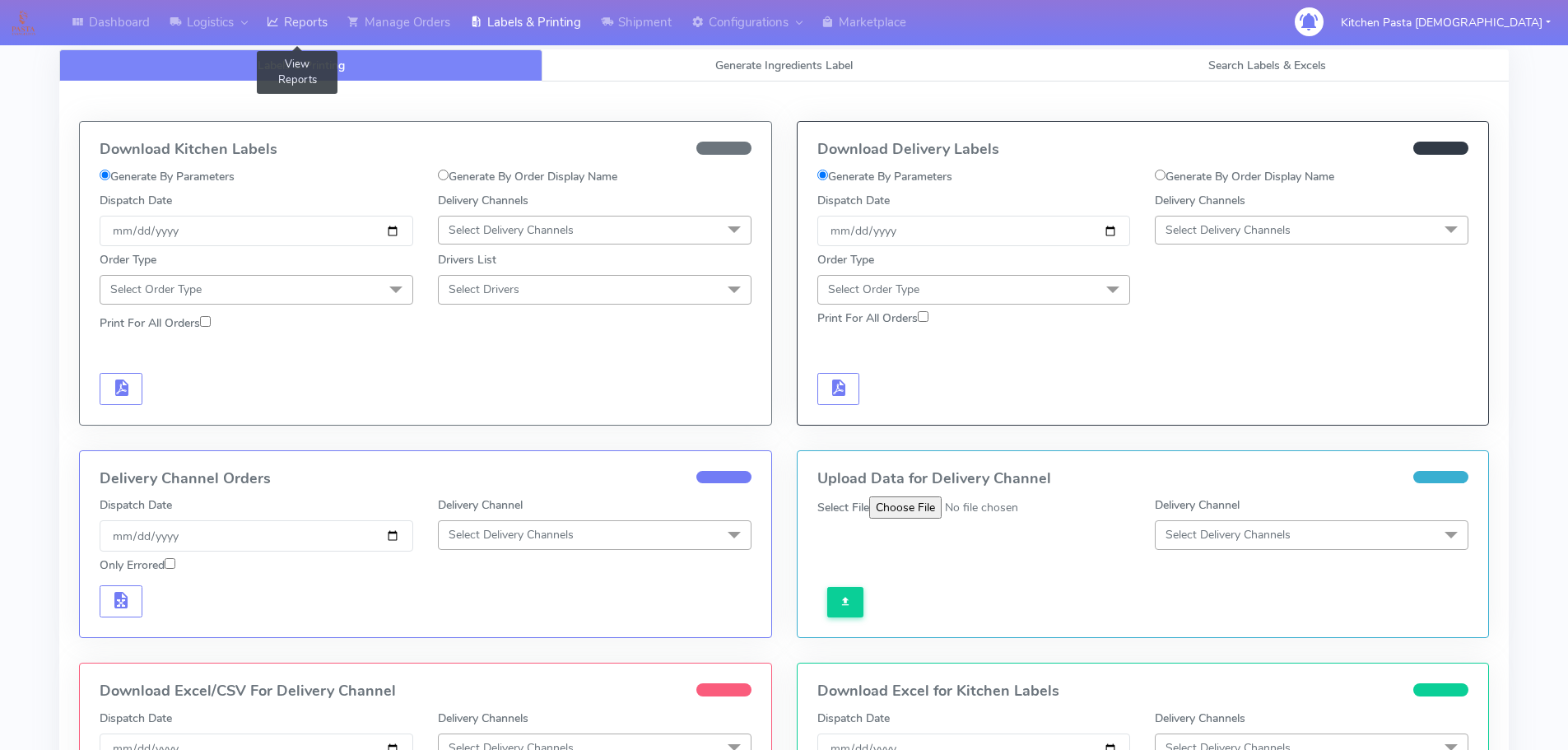
click at [321, 32] on link "Reports" at bounding box center [297, 23] width 80 height 45
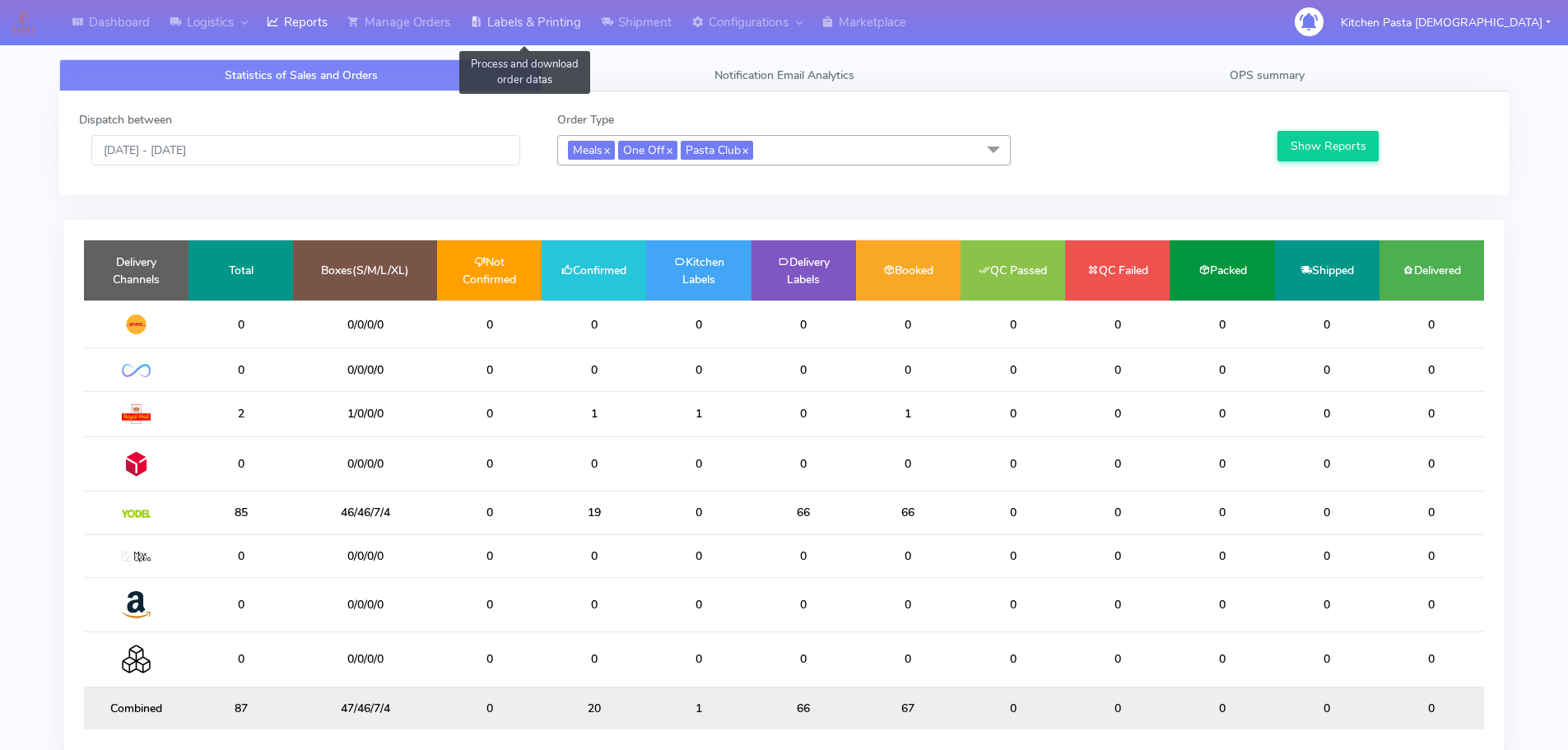
click at [548, 27] on link "Labels & Printing" at bounding box center [526, 23] width 131 height 45
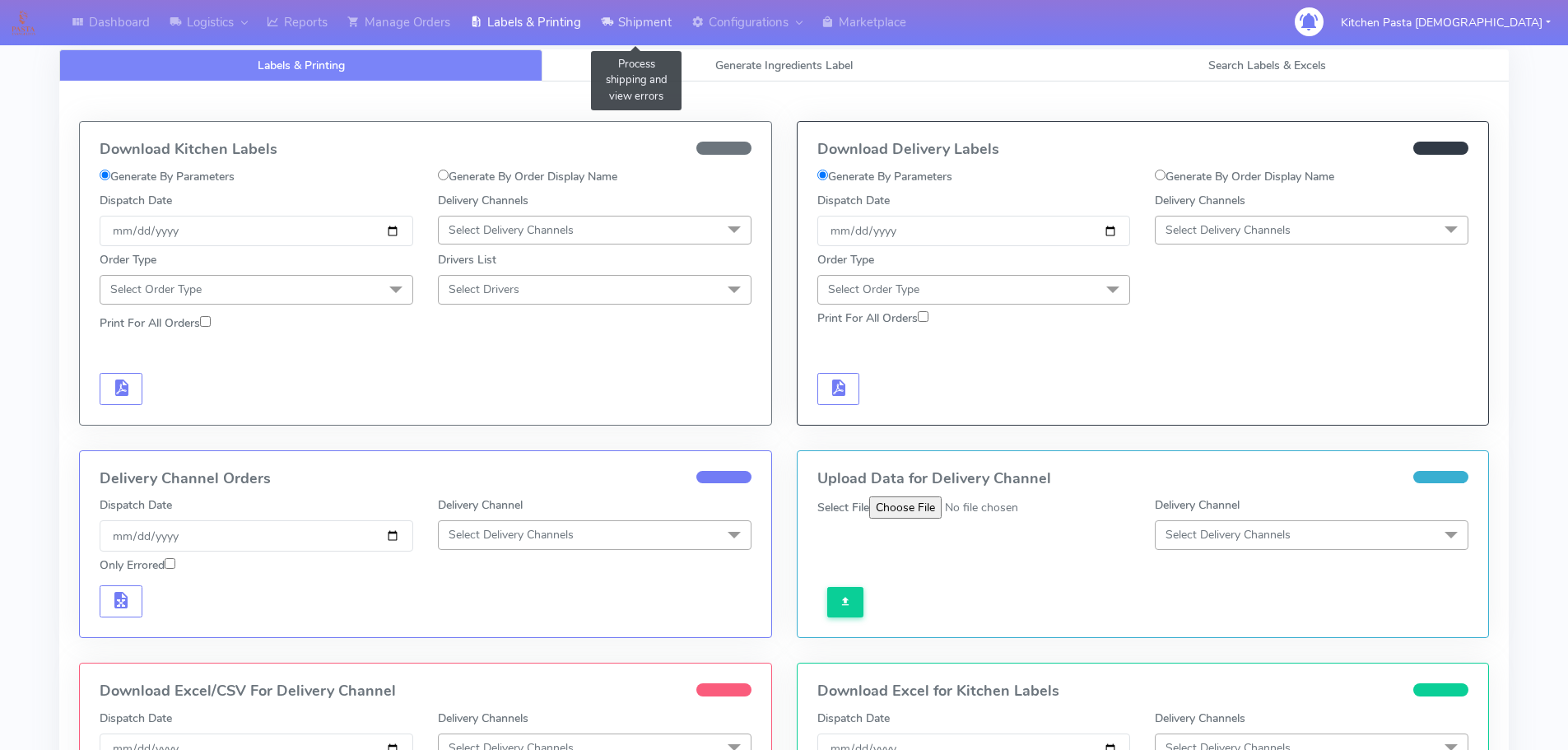
click at [614, 16] on icon at bounding box center [607, 22] width 12 height 17
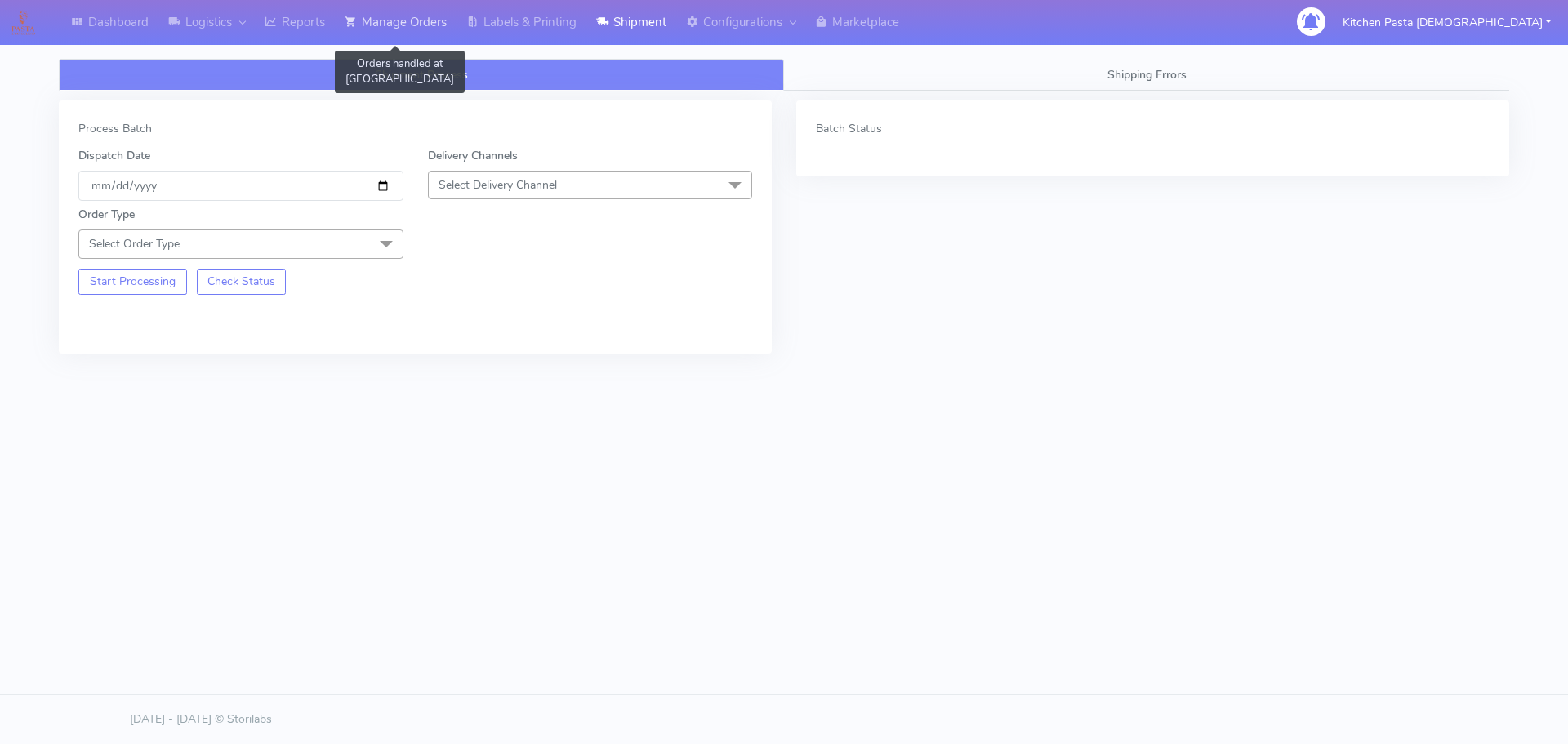
click at [369, 21] on link "Manage Orders" at bounding box center [396, 23] width 122 height 45
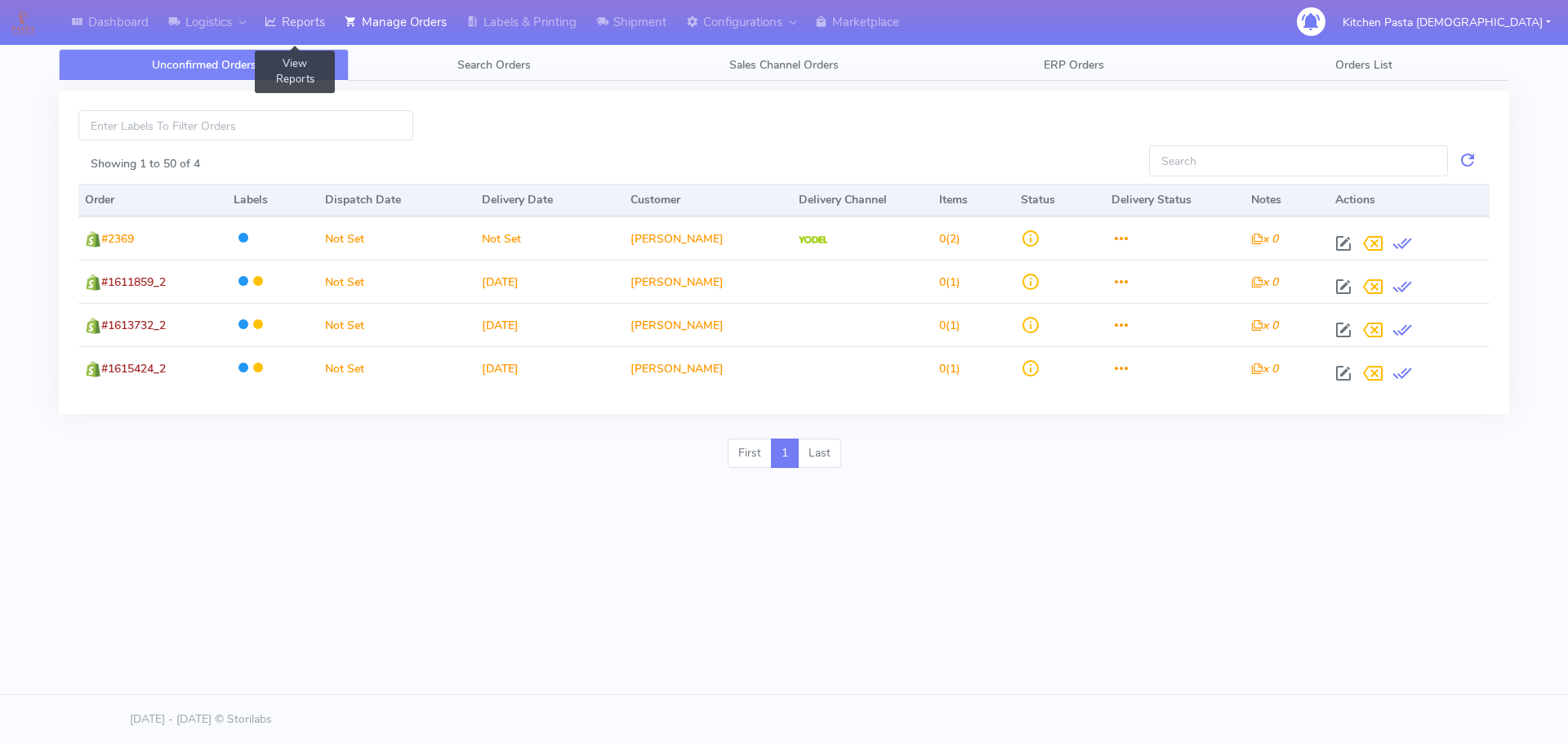
click at [260, 31] on link "Reports" at bounding box center [294, 23] width 80 height 45
drag, startPoint x: 307, startPoint y: 45, endPoint x: 309, endPoint y: 34, distance: 11.2
click at [309, 45] on link "Reports" at bounding box center [294, 23] width 80 height 45
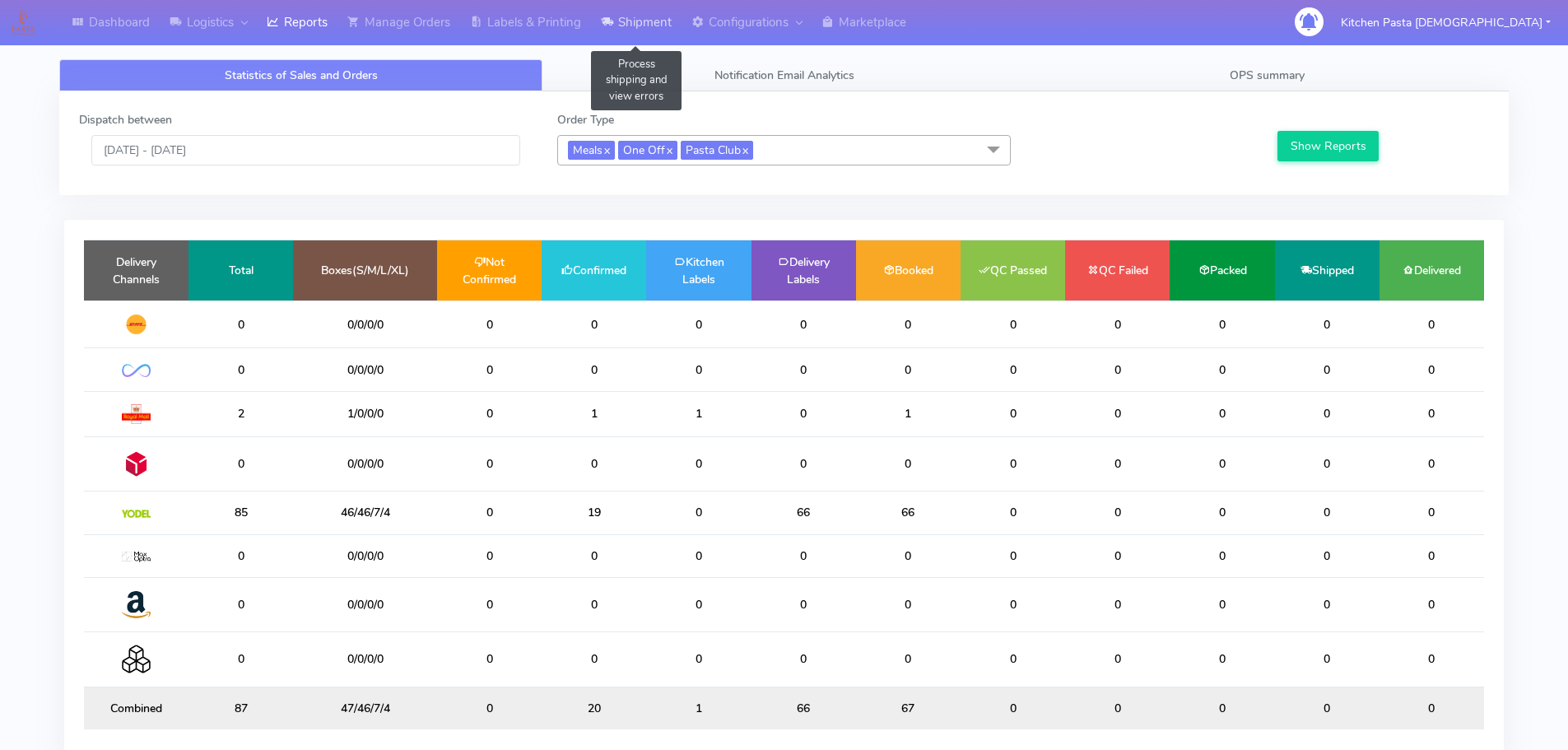
drag, startPoint x: 634, startPoint y: 24, endPoint x: 606, endPoint y: 47, distance: 36.2
click at [633, 24] on link "Shipment" at bounding box center [636, 23] width 91 height 45
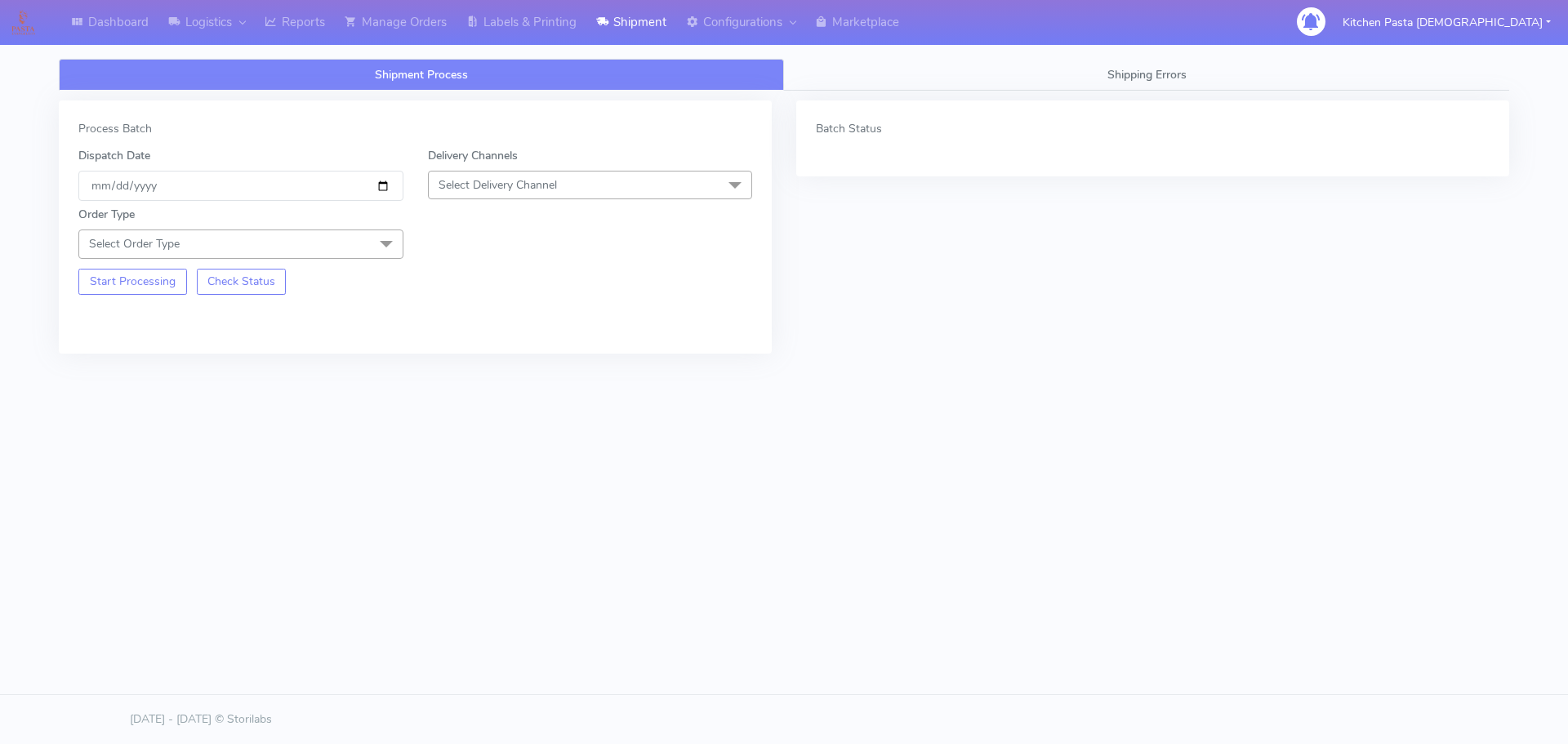
drag, startPoint x: 595, startPoint y: 179, endPoint x: 552, endPoint y: 242, distance: 76.3
click at [595, 179] on span "Select Delivery Channel" at bounding box center [590, 184] width 325 height 29
drag, startPoint x: 513, startPoint y: 362, endPoint x: 441, endPoint y: 314, distance: 86.5
click at [517, 362] on div "Yodel" at bounding box center [590, 369] width 307 height 17
click at [349, 246] on span "Select Order Type" at bounding box center [241, 243] width 325 height 29
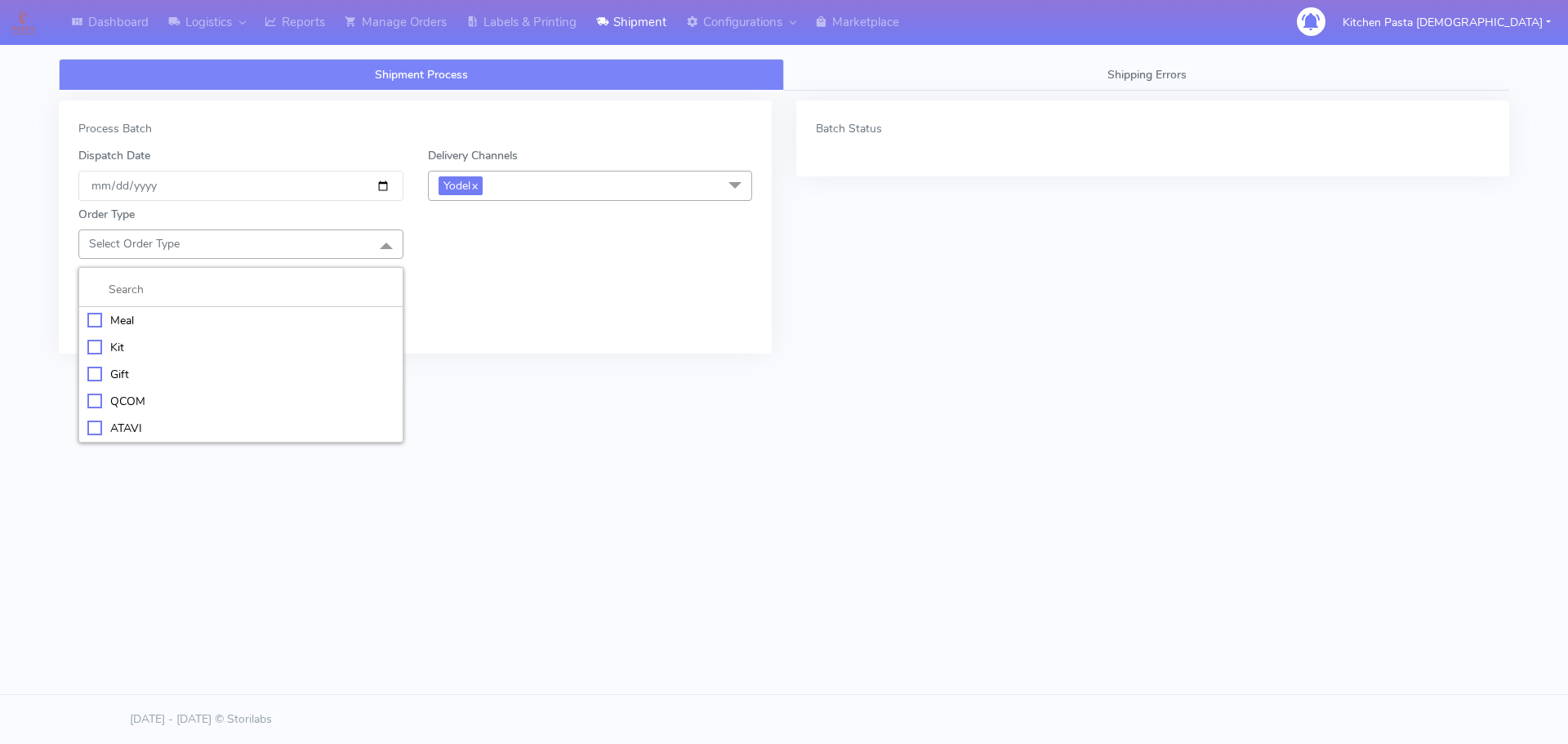
click at [296, 317] on div "Meal" at bounding box center [241, 320] width 307 height 17
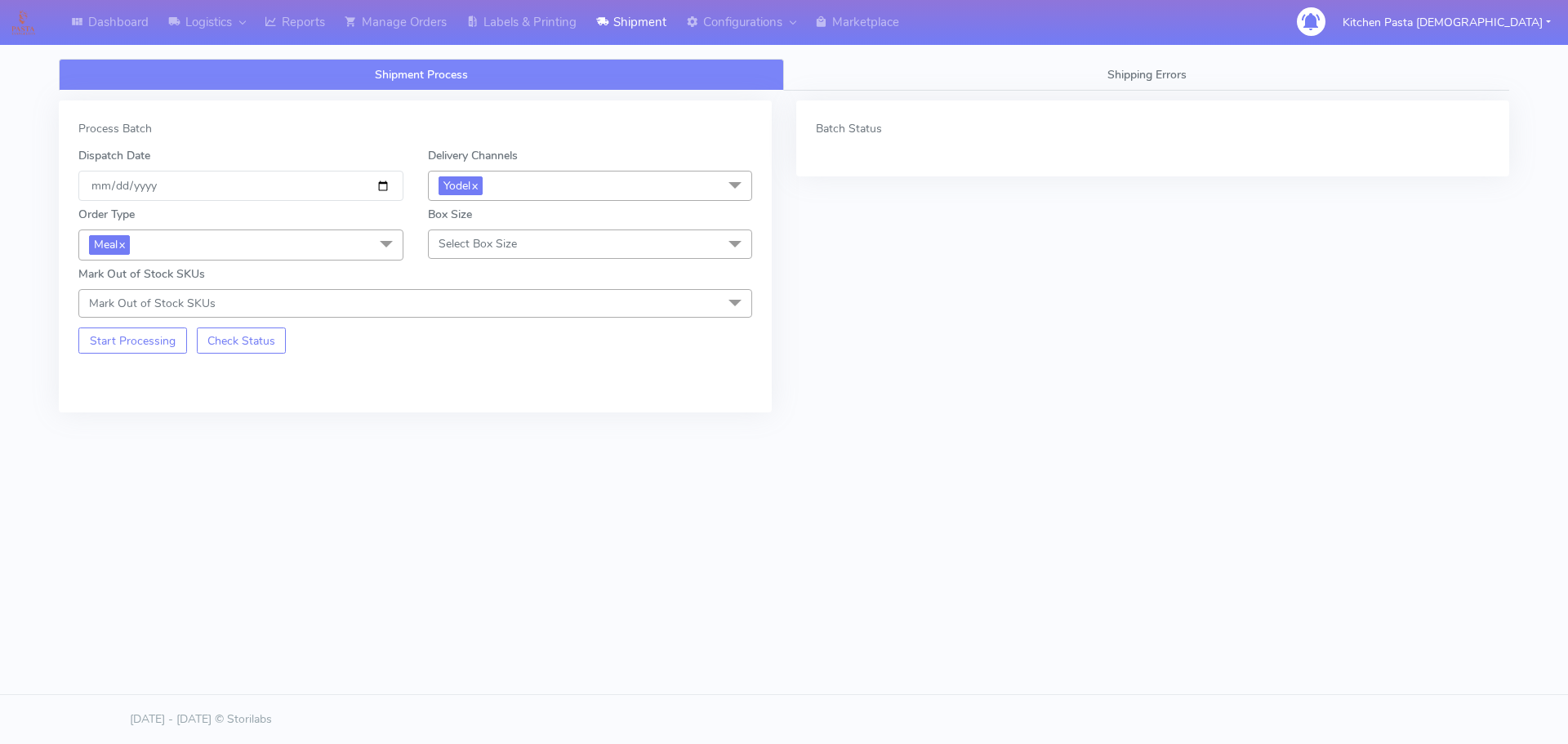
click at [519, 247] on span "Select Box Size" at bounding box center [590, 243] width 325 height 29
click at [513, 370] on div "Medium" at bounding box center [590, 374] width 307 height 17
click at [151, 346] on button "Start Processing" at bounding box center [132, 340] width 108 height 26
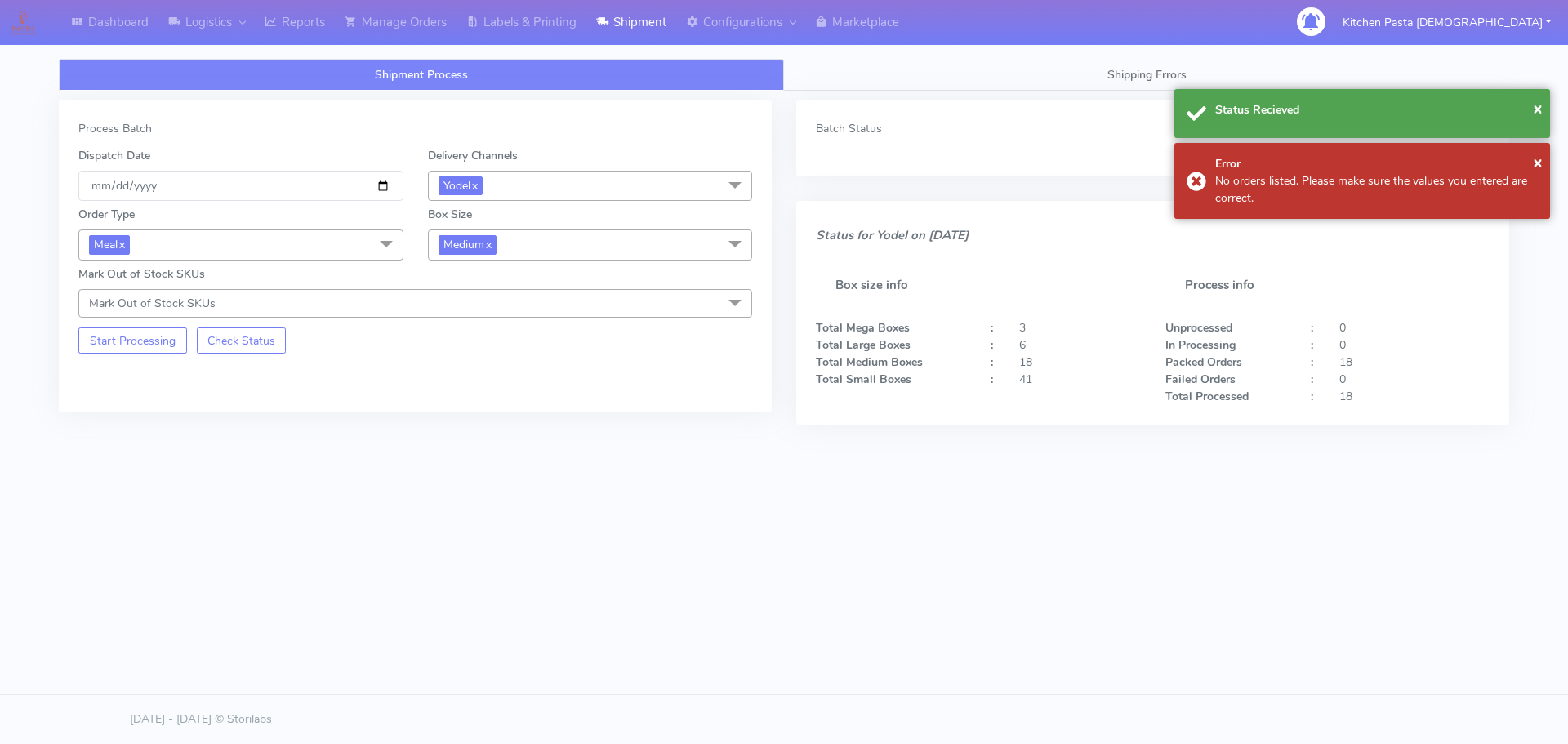
click at [567, 251] on span "Medium x" at bounding box center [590, 244] width 325 height 30
click at [514, 317] on div "Small" at bounding box center [590, 322] width 307 height 17
click at [157, 324] on div "Start Processing Check Status" at bounding box center [241, 335] width 350 height 36
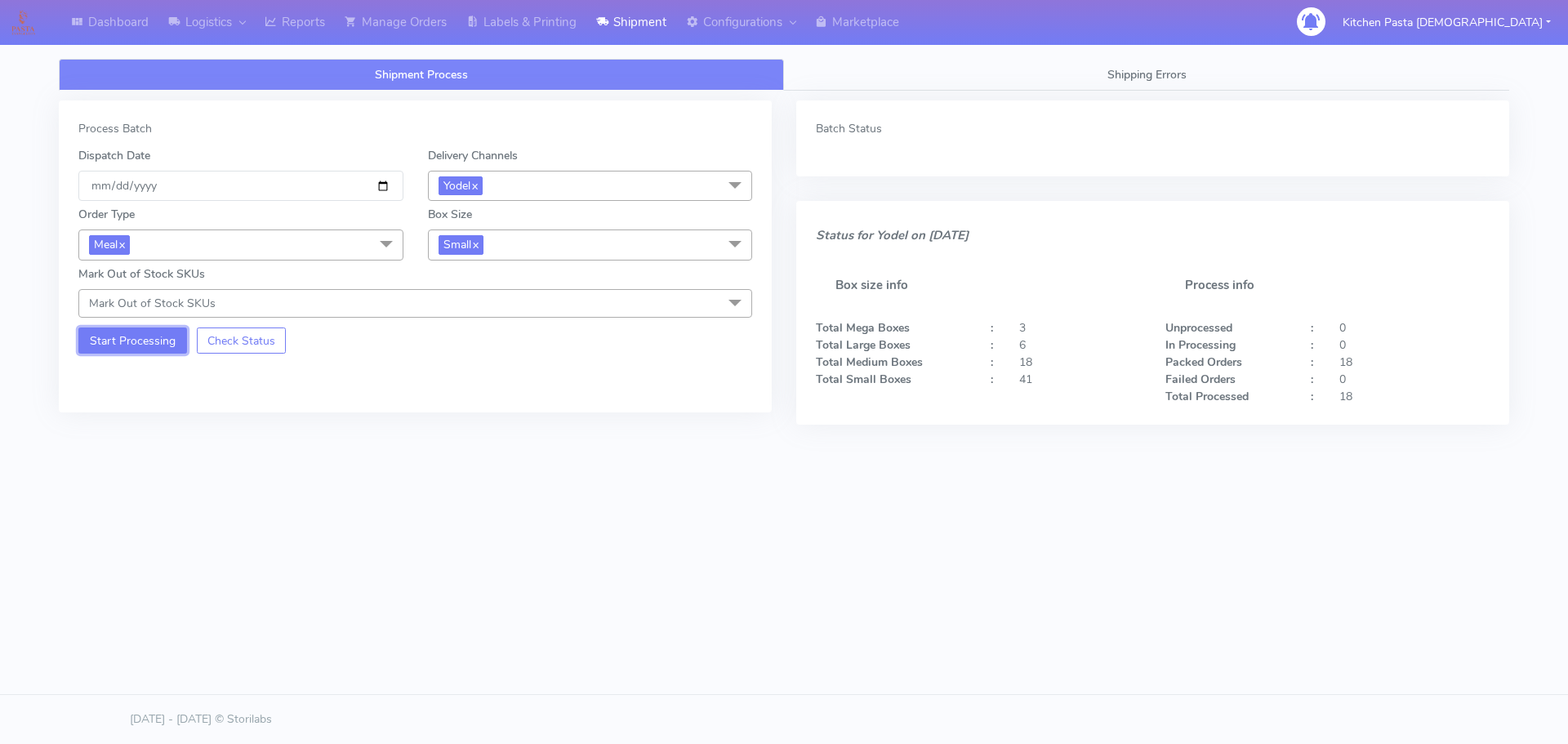
click at [162, 340] on button "Start Processing" at bounding box center [132, 340] width 108 height 26
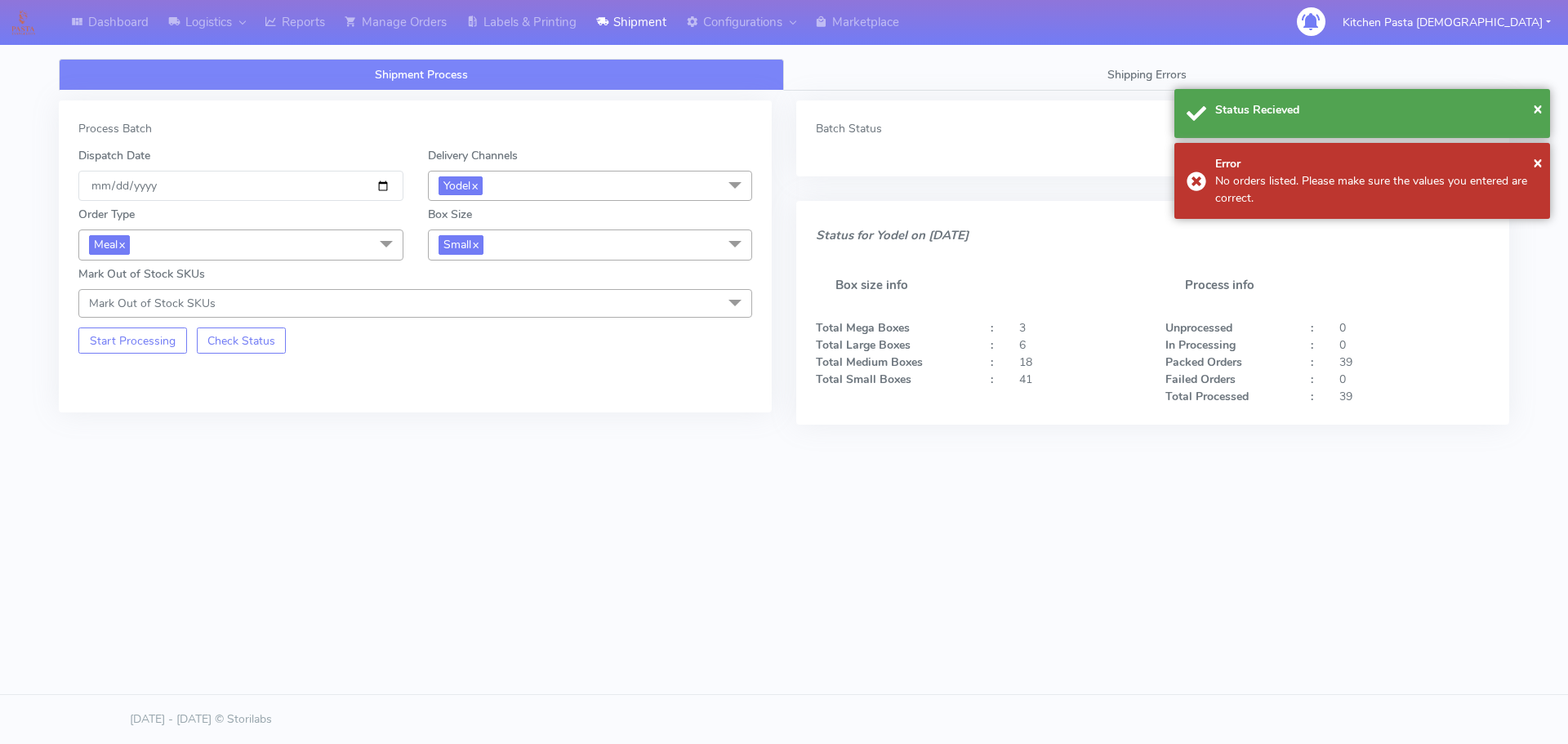
click at [534, 244] on span "Small x" at bounding box center [590, 244] width 325 height 30
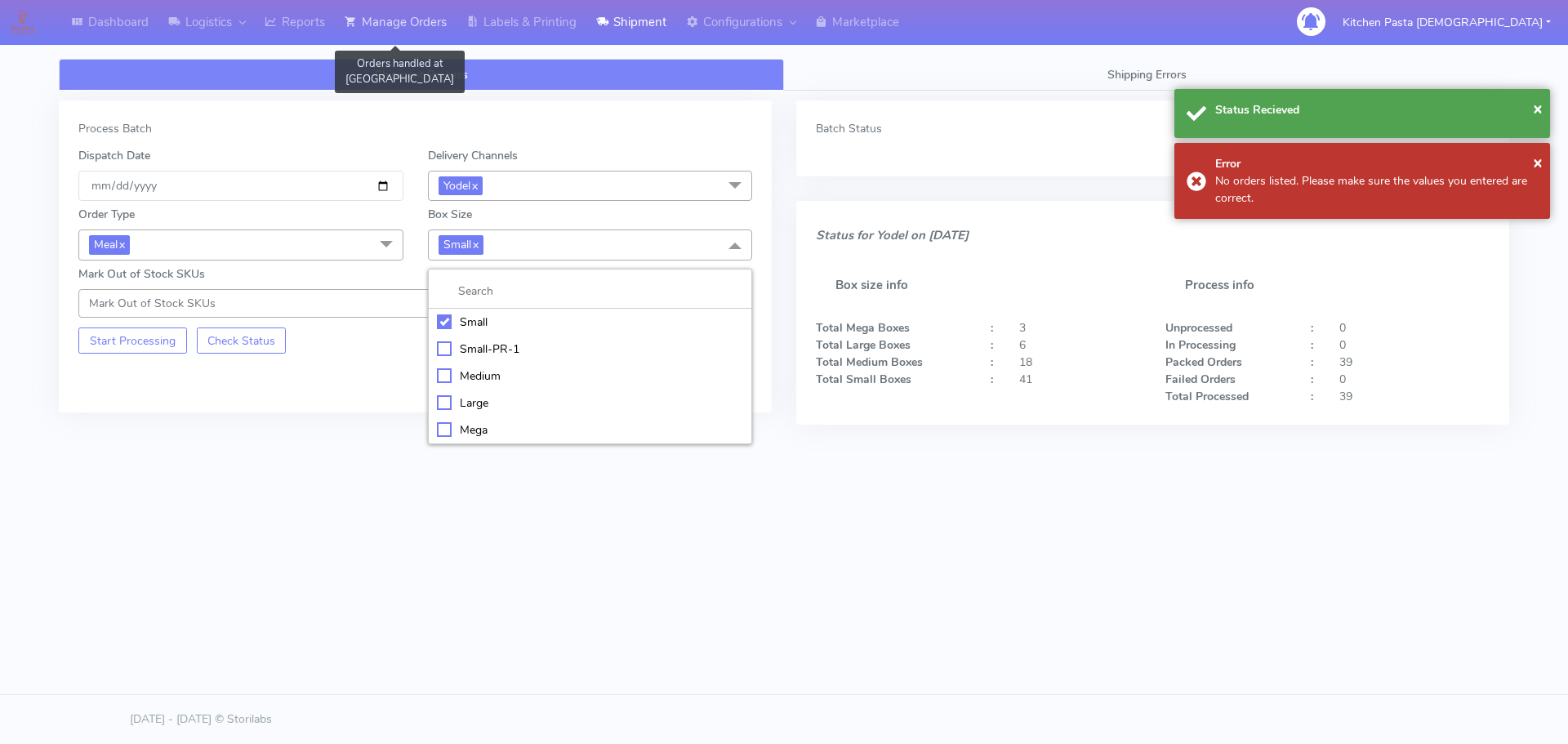
click at [380, 36] on link "Manage Orders" at bounding box center [396, 23] width 122 height 45
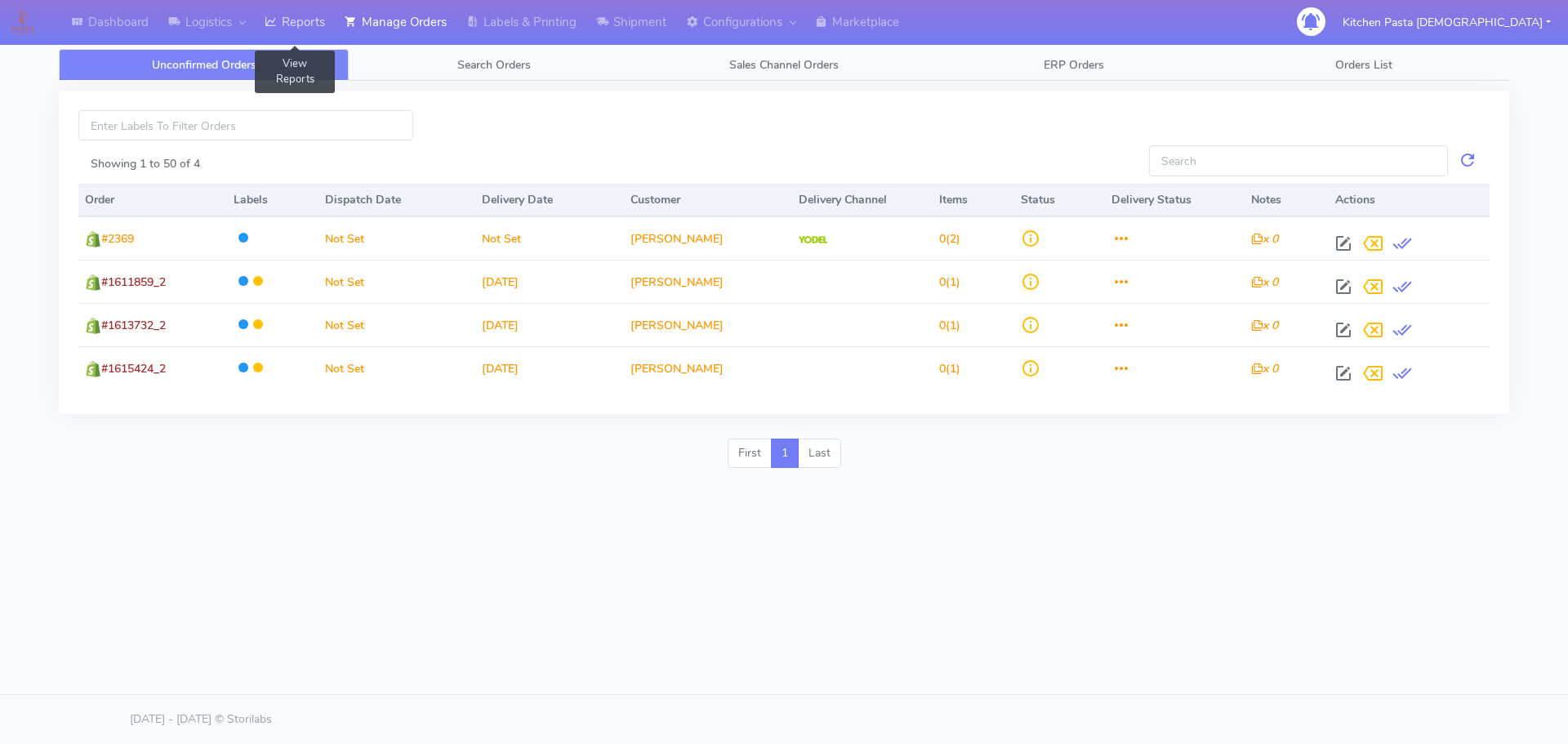
click at [326, 33] on link "Reports" at bounding box center [294, 23] width 80 height 45
